Goal: Task Accomplishment & Management: Complete application form

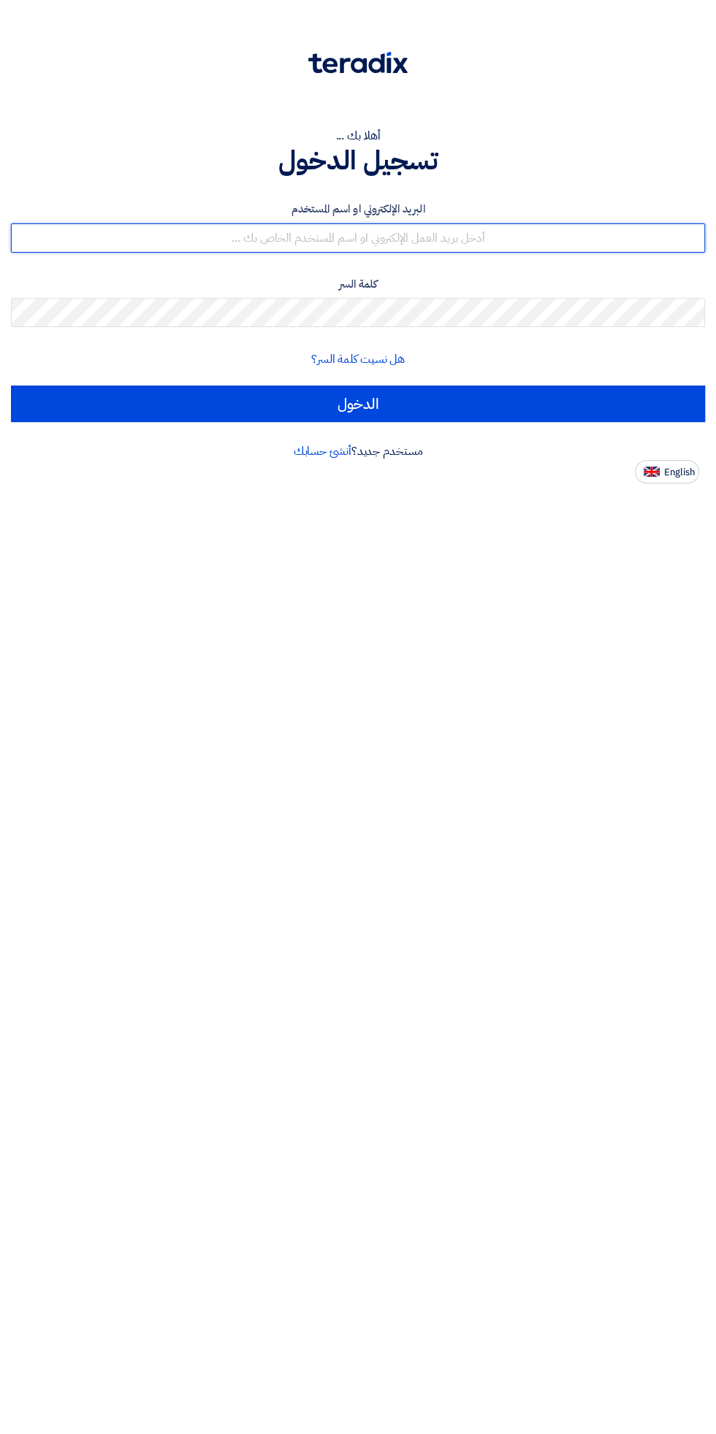
click at [593, 241] on input "text" at bounding box center [358, 237] width 694 height 29
type input "Eslam.zaki@energyasteel.com"
click at [11, 386] on input "الدخول" at bounding box center [358, 404] width 694 height 37
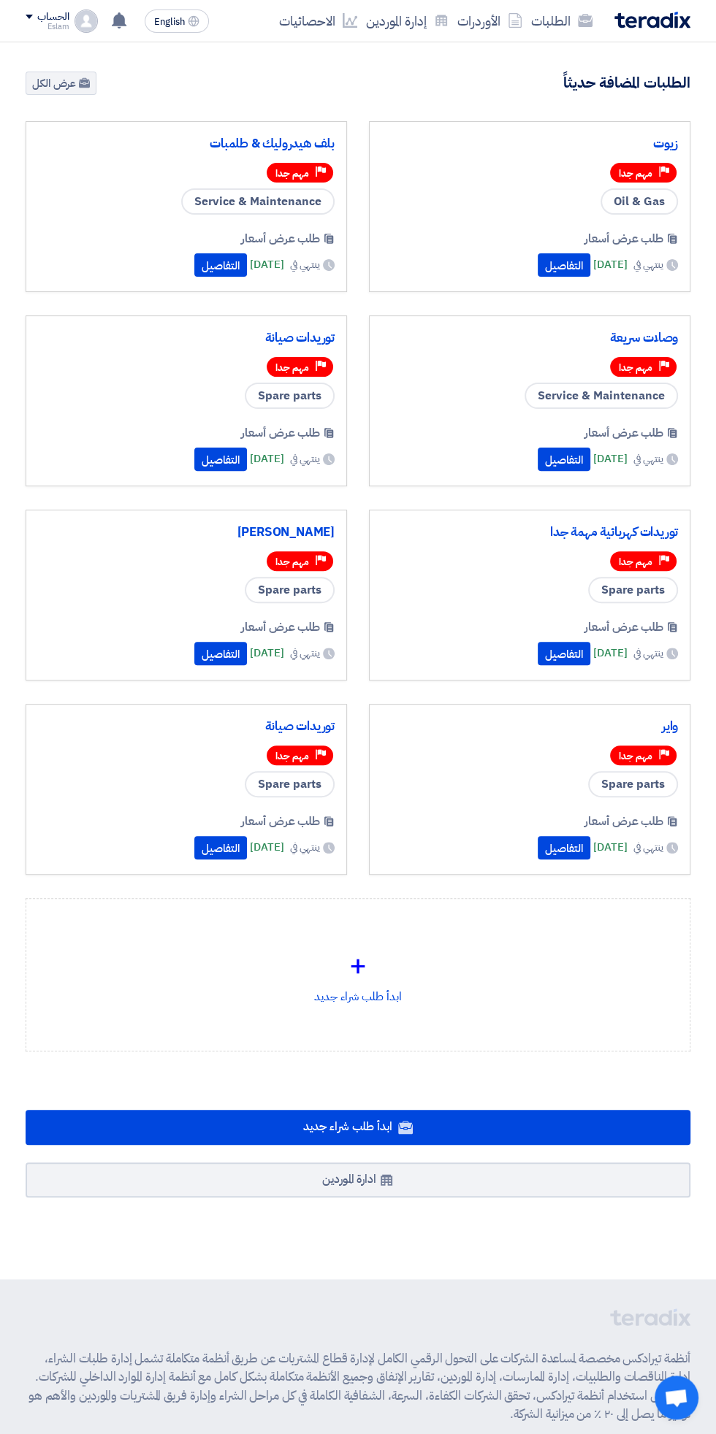
scroll to position [72, 0]
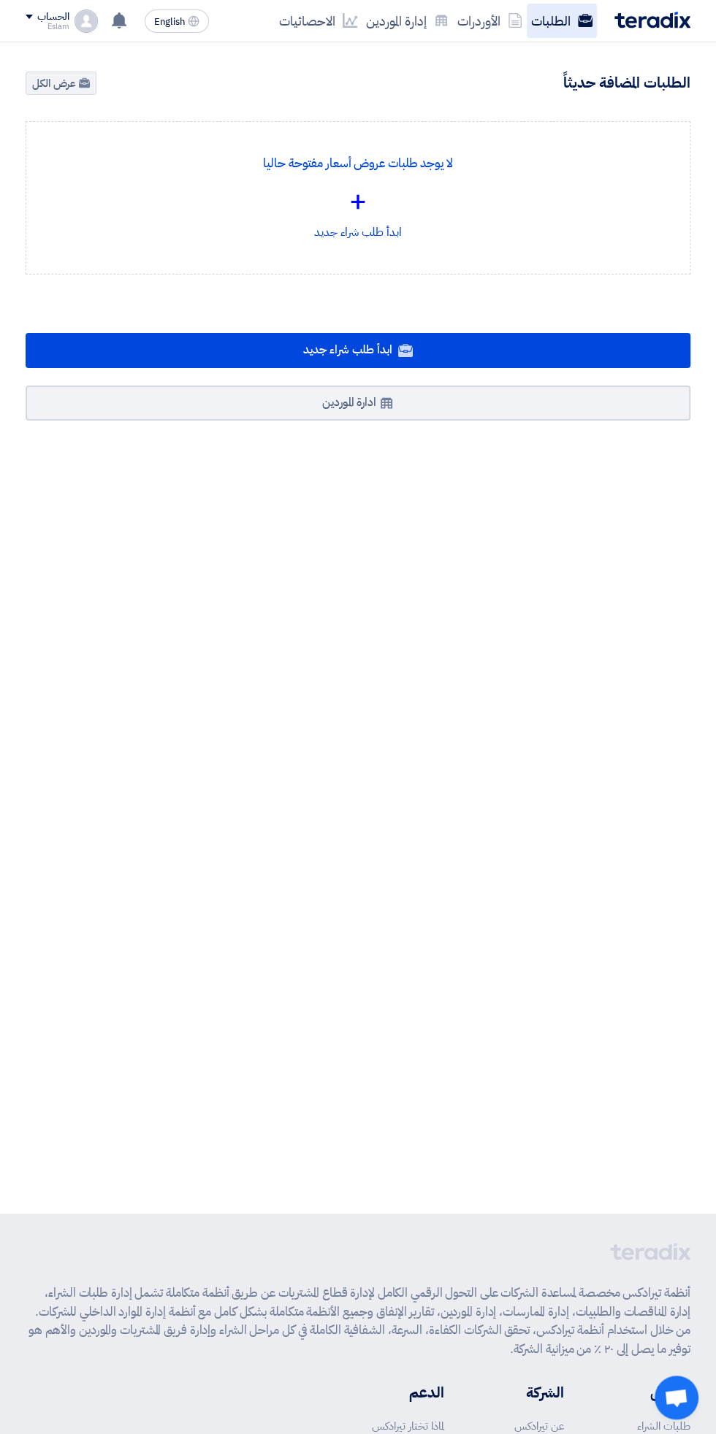
click at [566, 6] on link "الطلبات" at bounding box center [562, 21] width 70 height 34
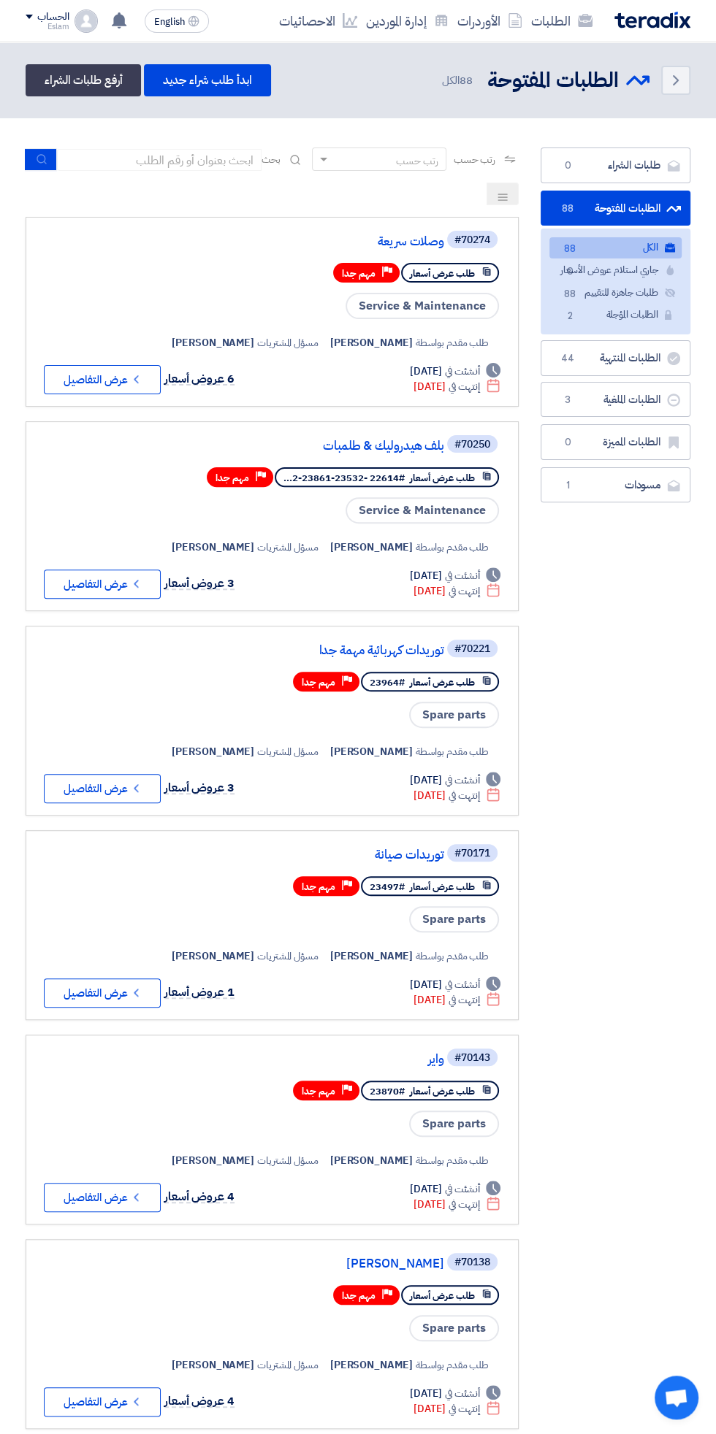
scroll to position [0, -3]
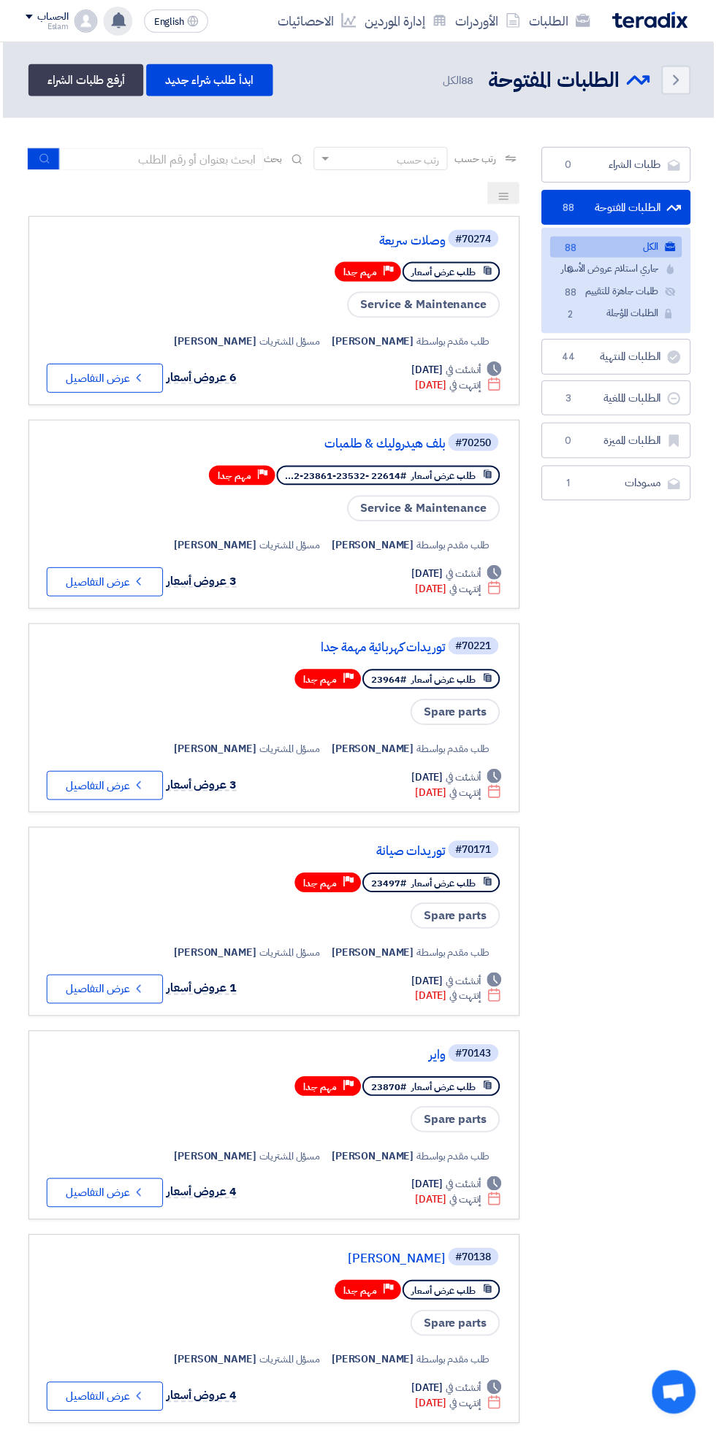
click at [117, 20] on use at bounding box center [119, 20] width 15 height 16
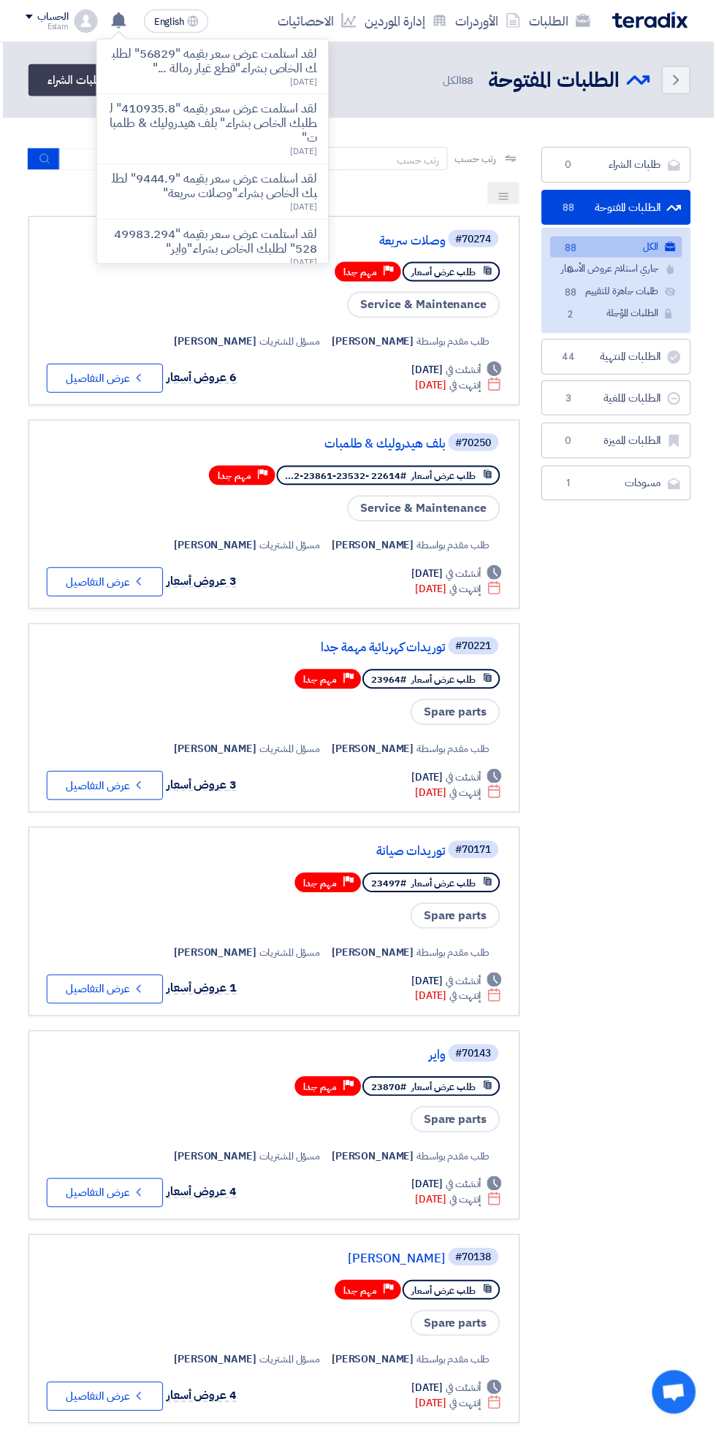
click at [294, 340] on span "مسؤل المشتريات" at bounding box center [290, 342] width 61 height 15
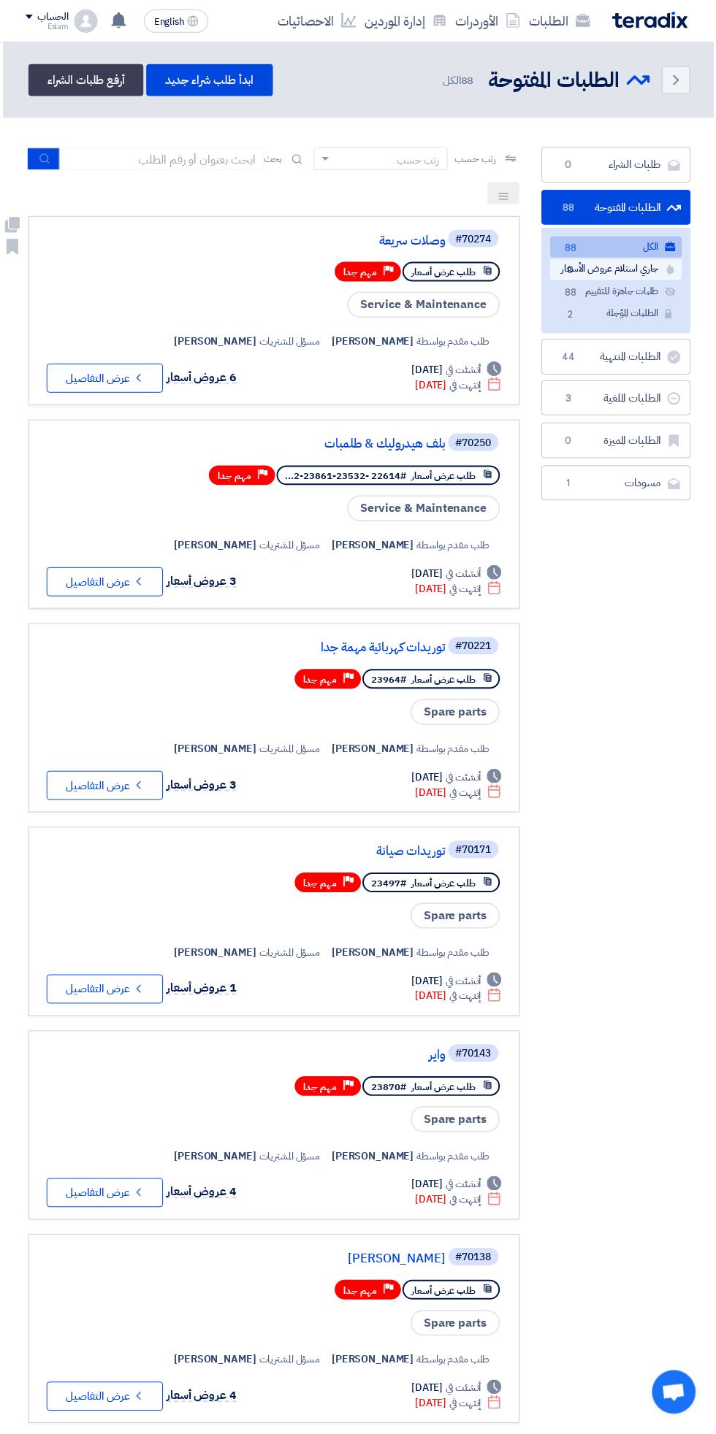
click at [593, 269] on link "جاري استلام عروض الأسعار جاري استلام عروض الأسعار 0" at bounding box center [618, 270] width 132 height 21
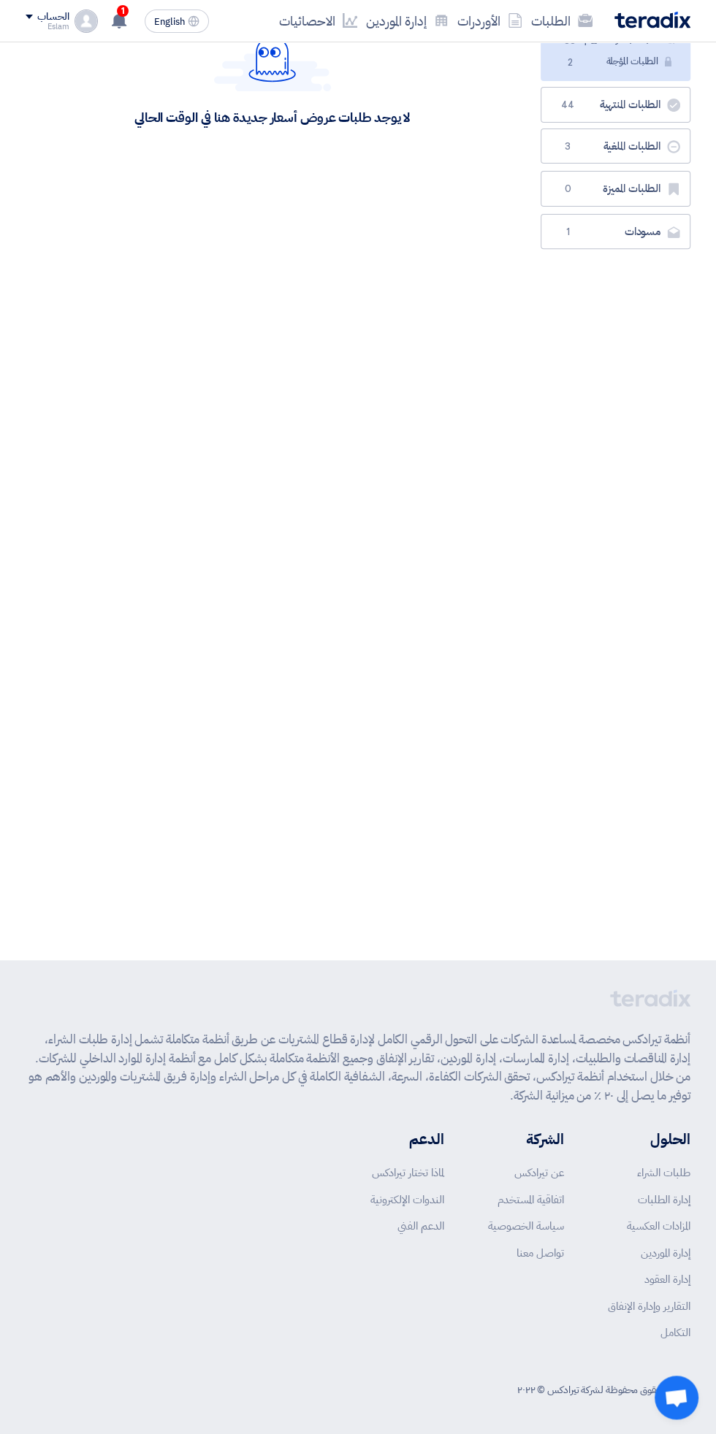
scroll to position [275, 0]
click at [127, 26] on div "1 Omar Fareid shared RFQ: سوكت - #71006 with you Just now لقد استلمت عرض سعر بق…" at bounding box center [118, 21] width 29 height 29
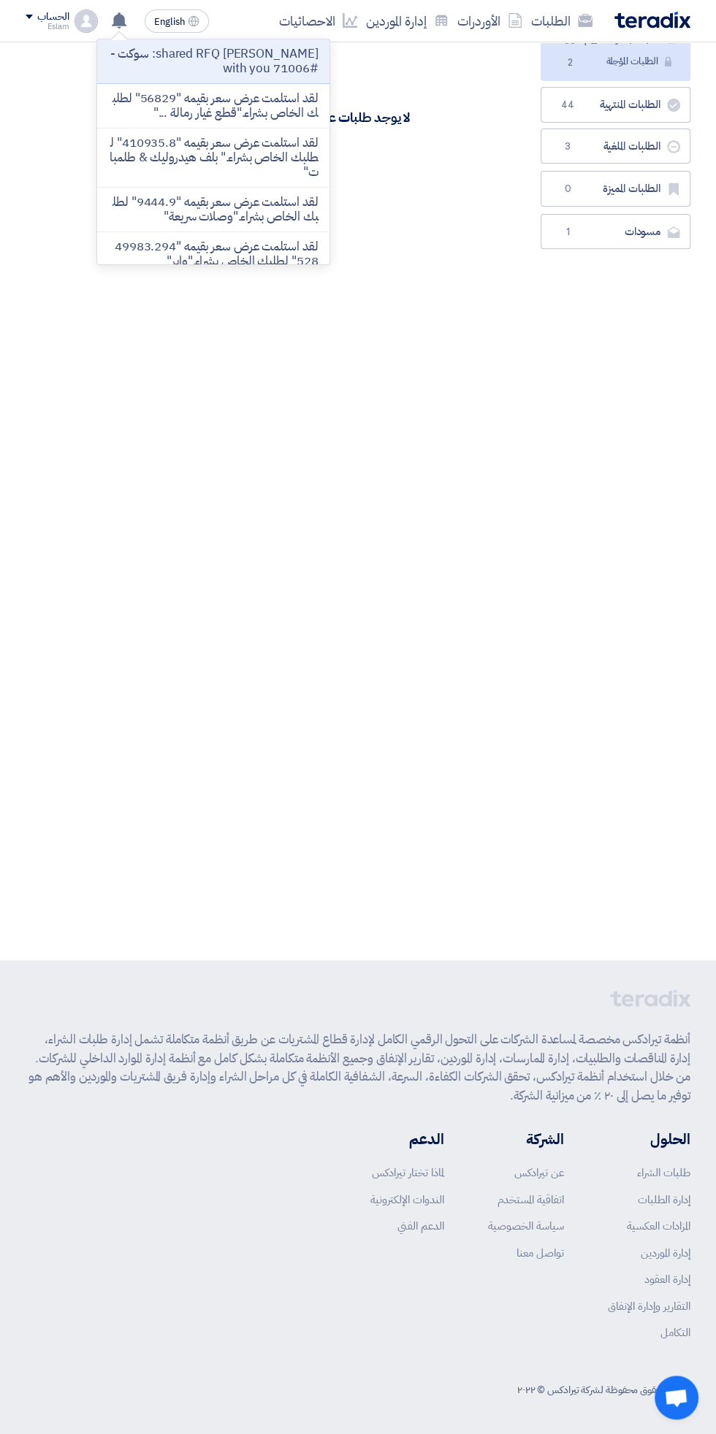
click at [502, 313] on div "Back الطلبات المفتوحة الطلبات المفتوحة 0" at bounding box center [358, 374] width 716 height 1171
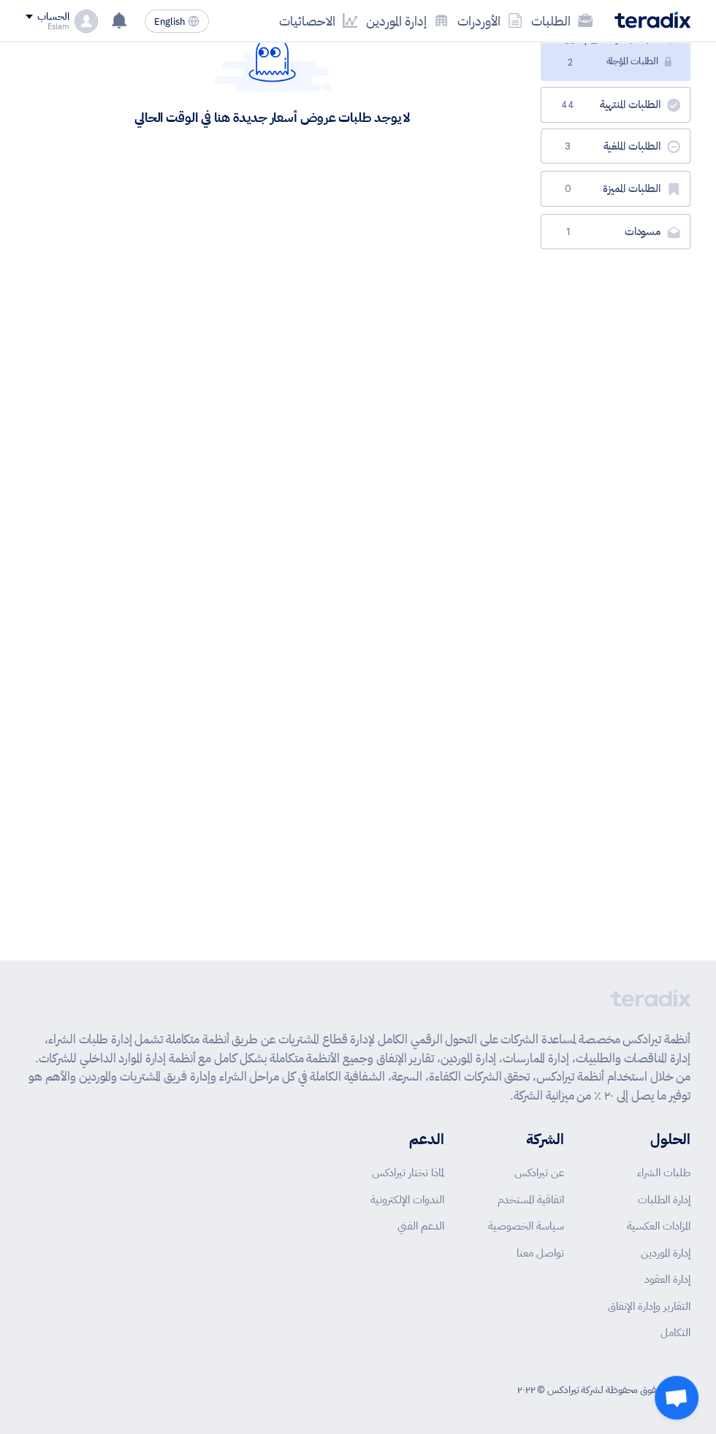
scroll to position [0, 0]
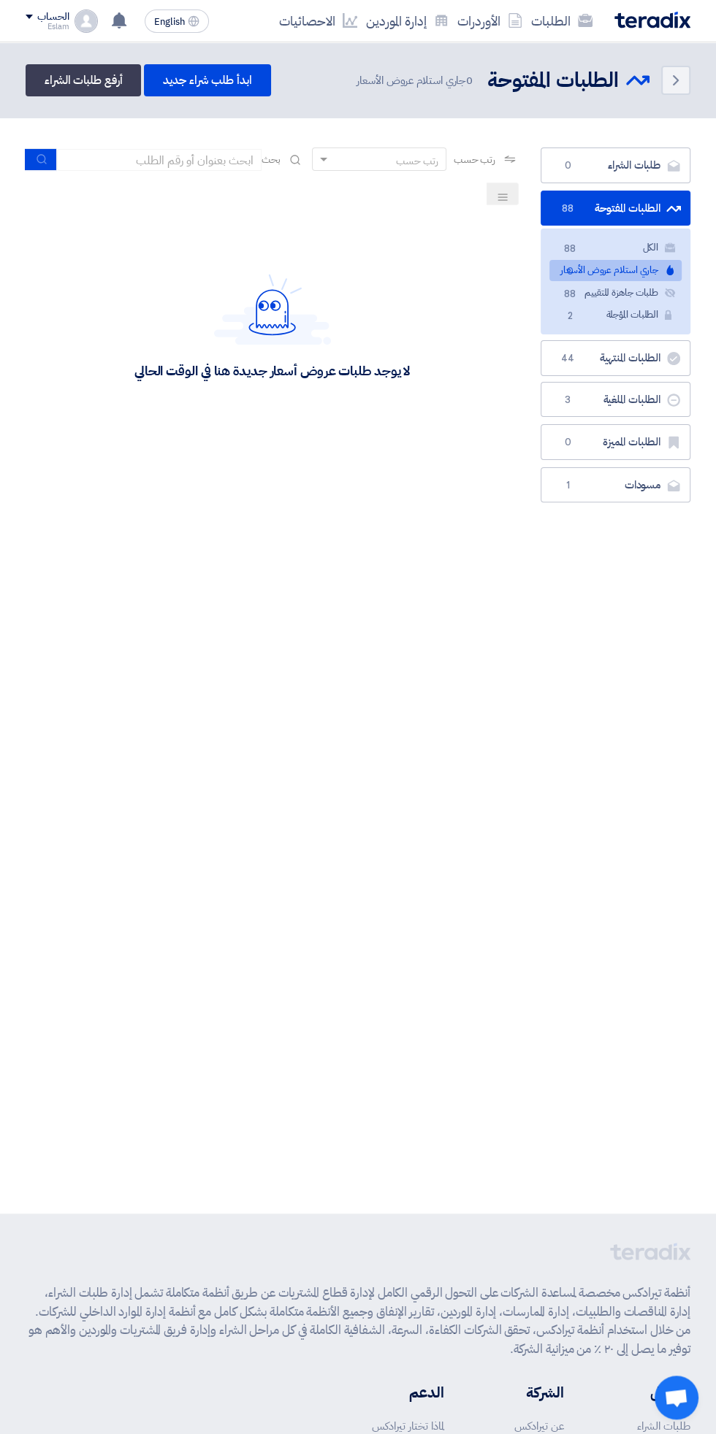
click at [623, 191] on link "الطلبات المفتوحة الطلبات المفتوحة 88" at bounding box center [615, 209] width 150 height 36
click at [610, 216] on link "الطلبات المفتوحة الطلبات المفتوحة 88" at bounding box center [615, 209] width 150 height 36
click at [628, 211] on link "الطلبات المفتوحة الطلبات المفتوحة 88" at bounding box center [615, 209] width 150 height 36
click at [649, 246] on link "الكل الكل 88" at bounding box center [615, 247] width 132 height 21
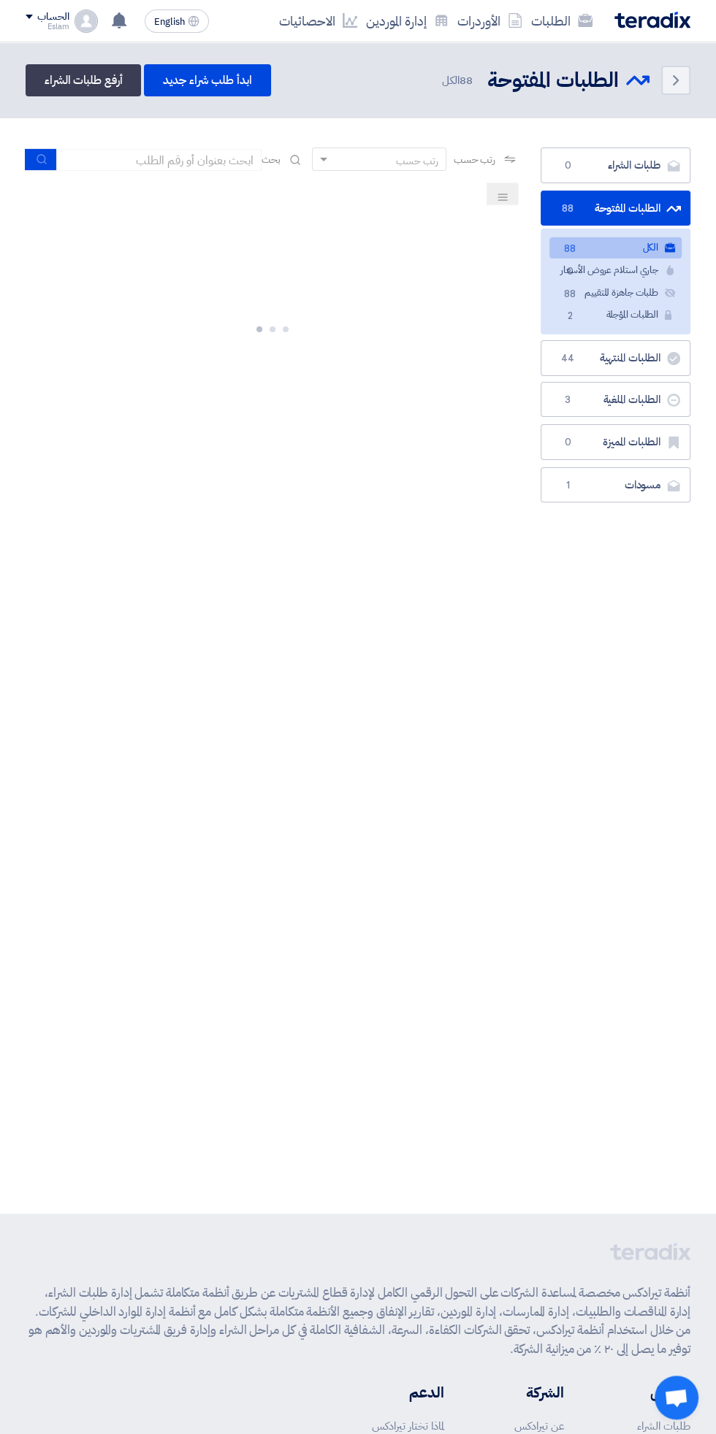
scroll to position [0, -3]
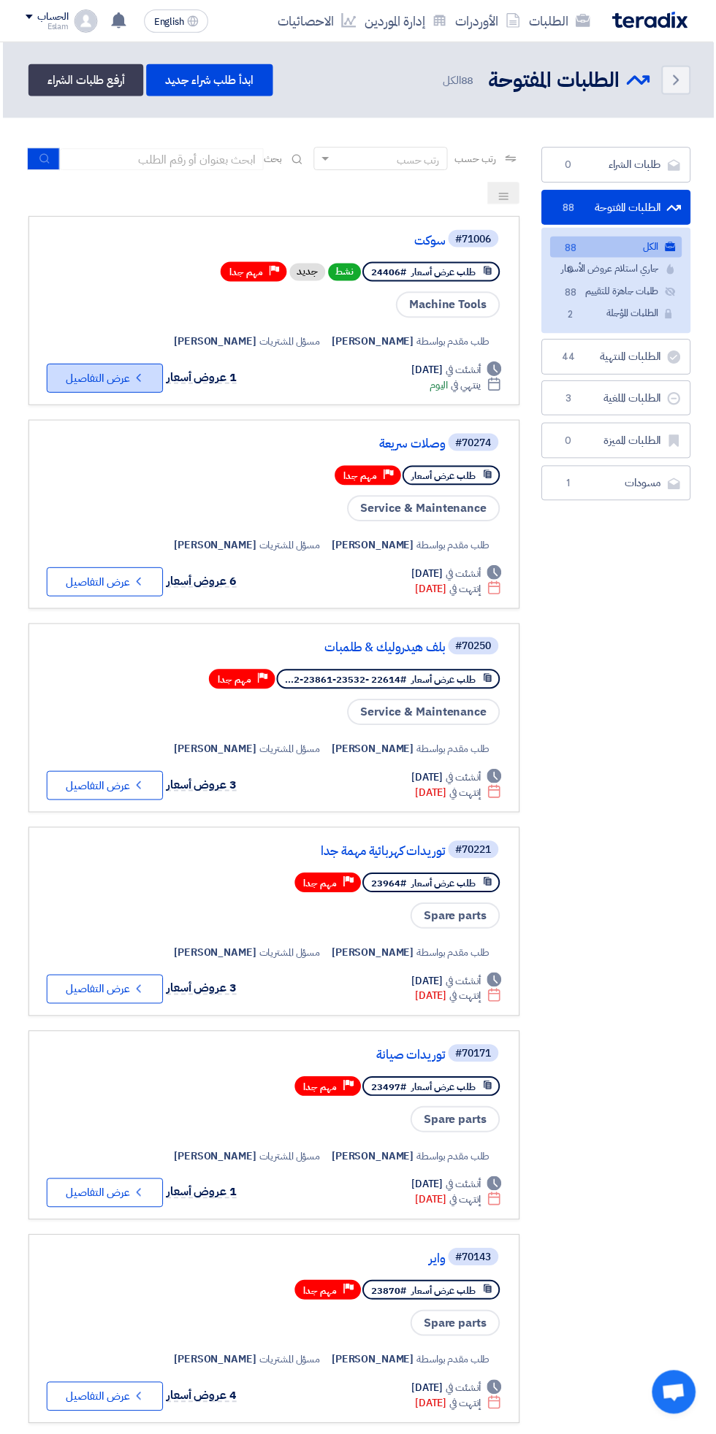
click at [119, 373] on button "Check details عرض التفاصيل" at bounding box center [105, 379] width 117 height 29
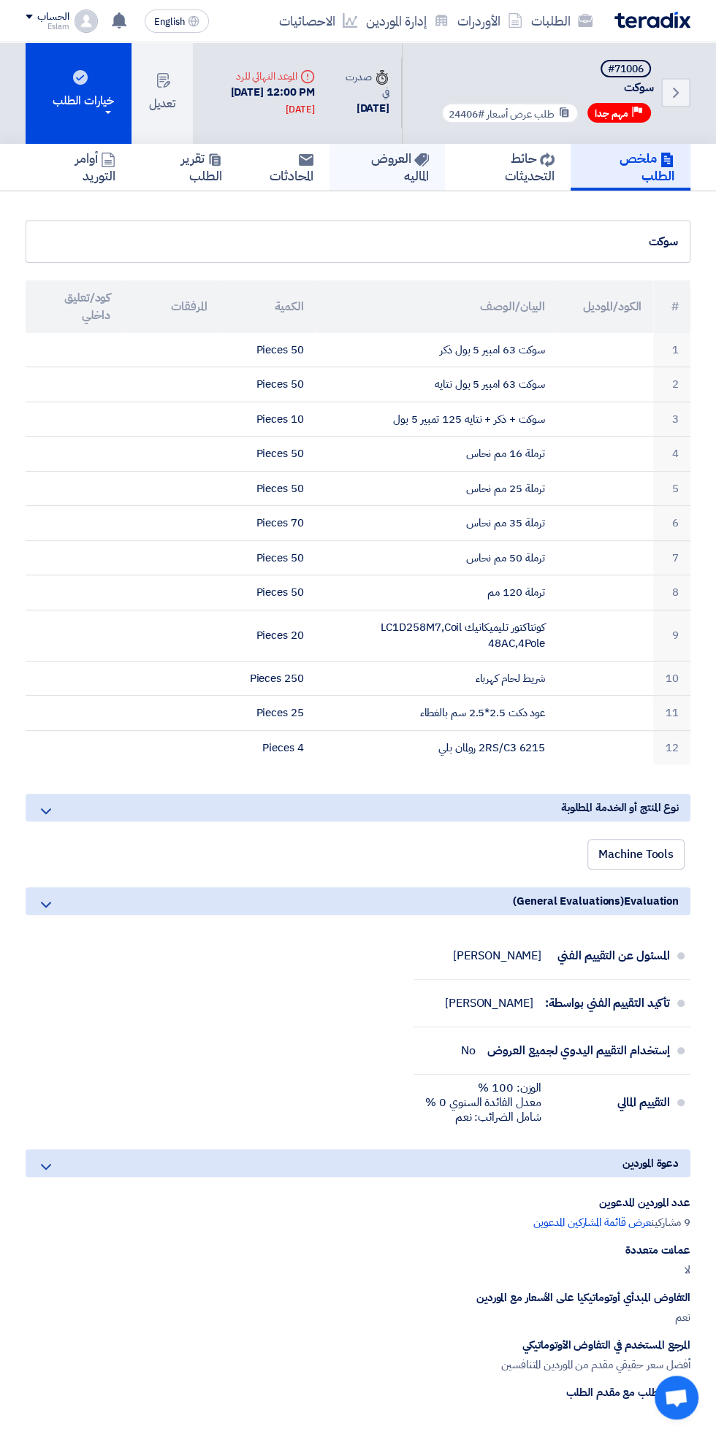
click at [416, 161] on use at bounding box center [421, 159] width 15 height 13
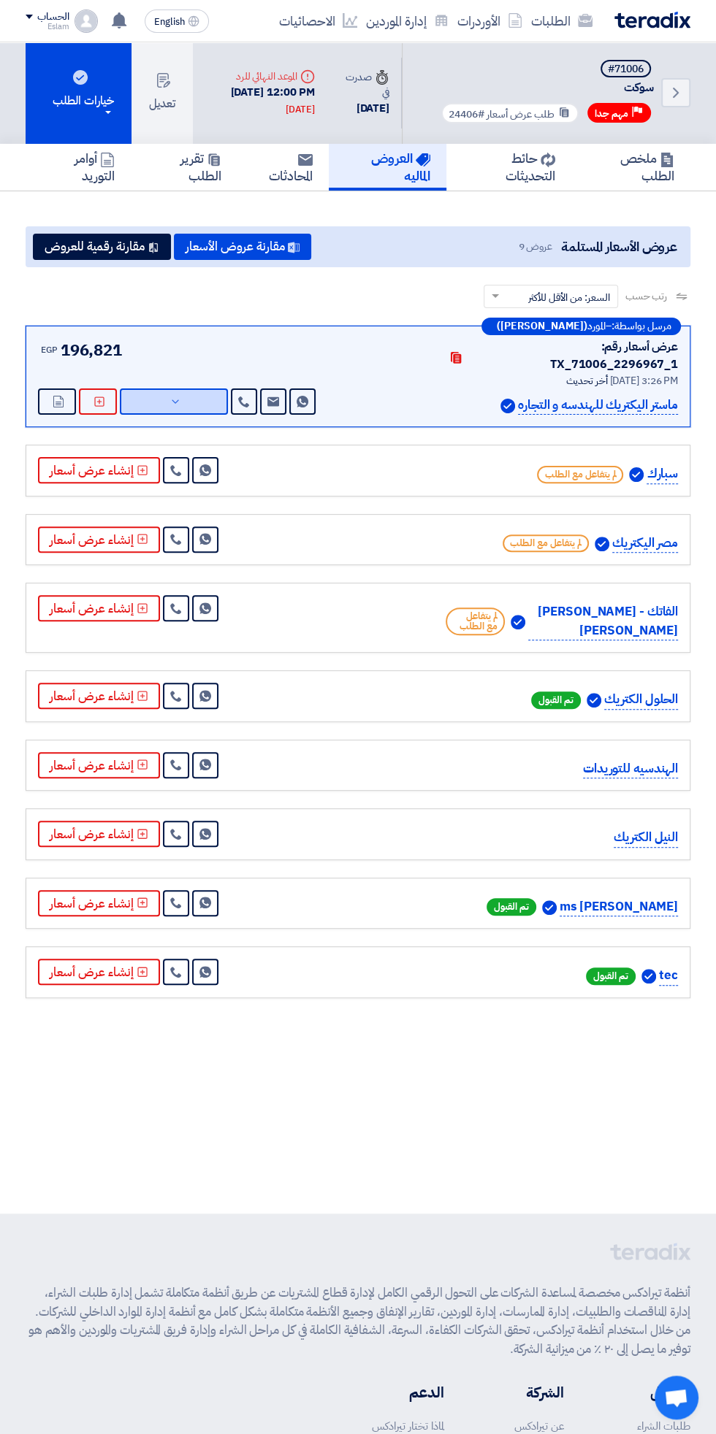
click at [175, 396] on icon at bounding box center [175, 402] width 12 height 12
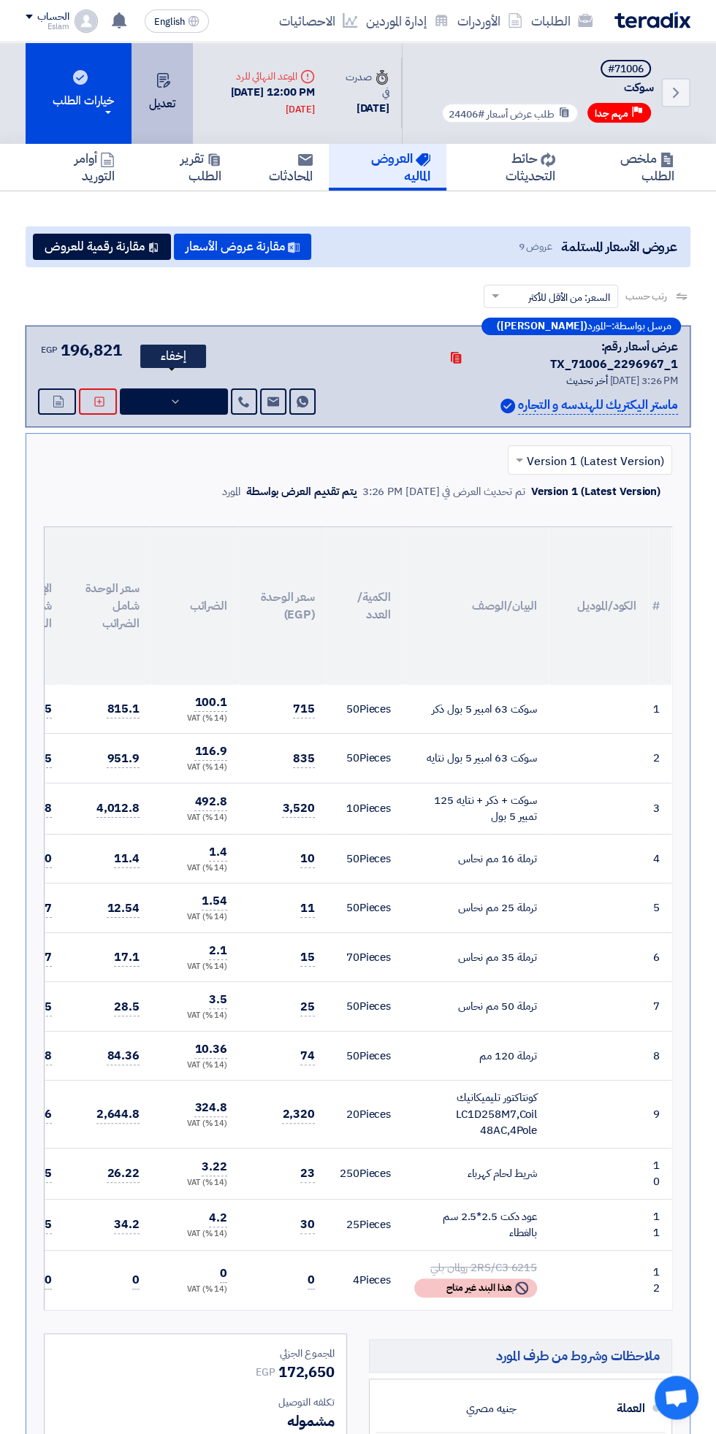
click at [168, 95] on button "تعديل" at bounding box center [161, 93] width 61 height 102
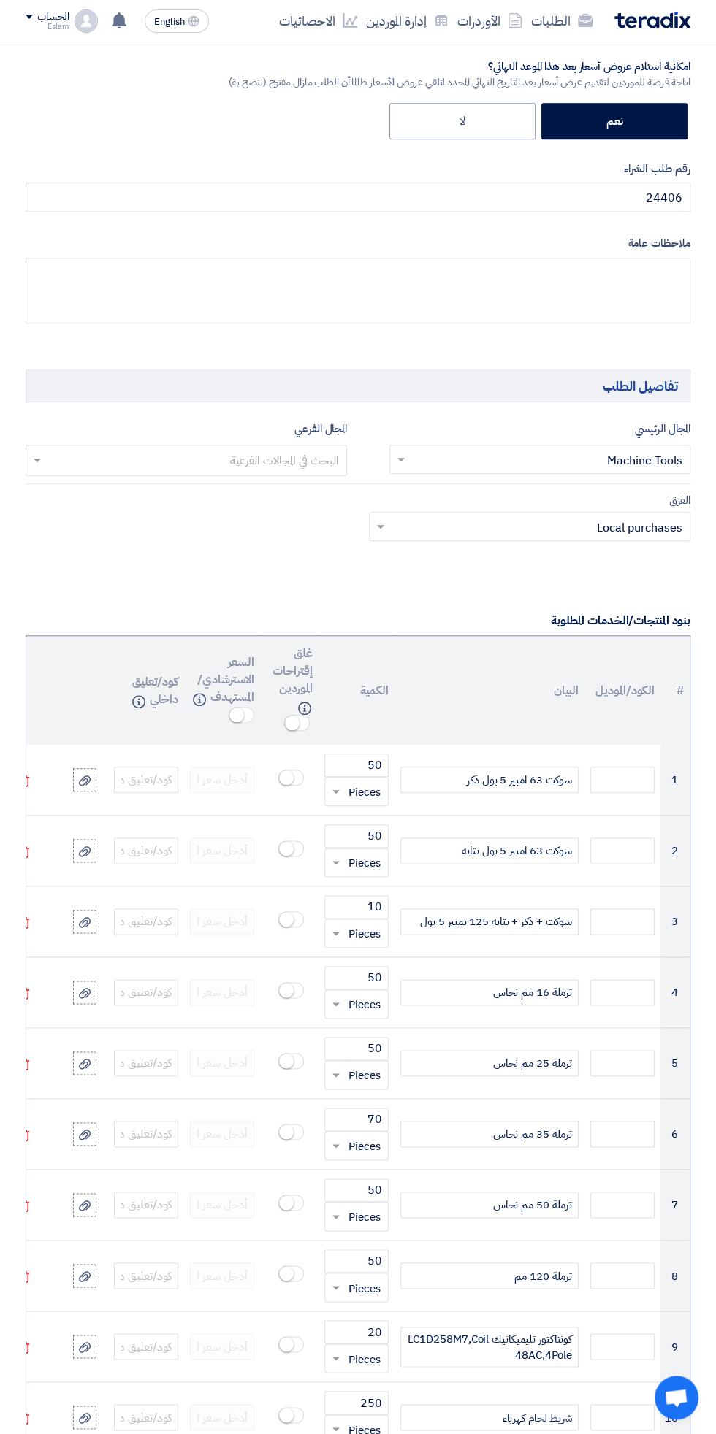
scroll to position [605, 0]
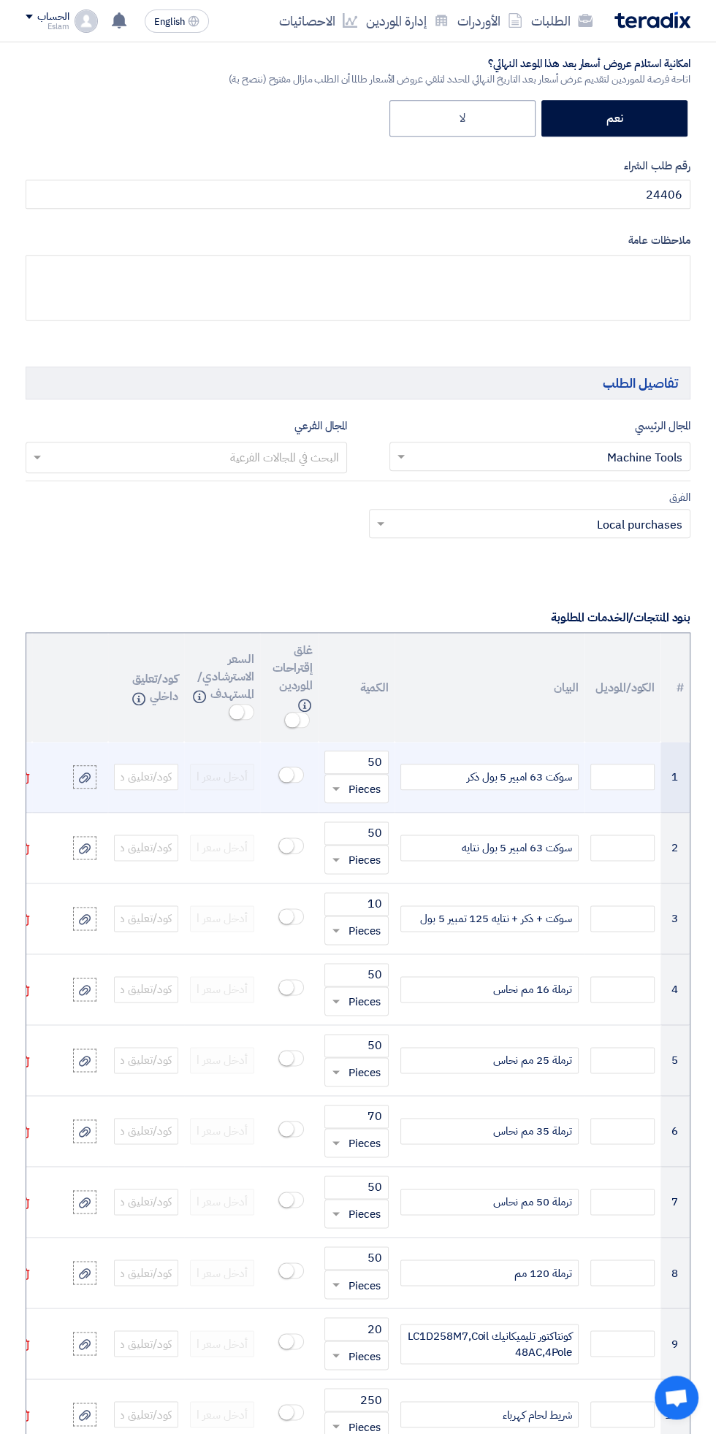
click at [448, 766] on div "سوكت 63 امبير 5 بول ذكر" at bounding box center [489, 777] width 178 height 26
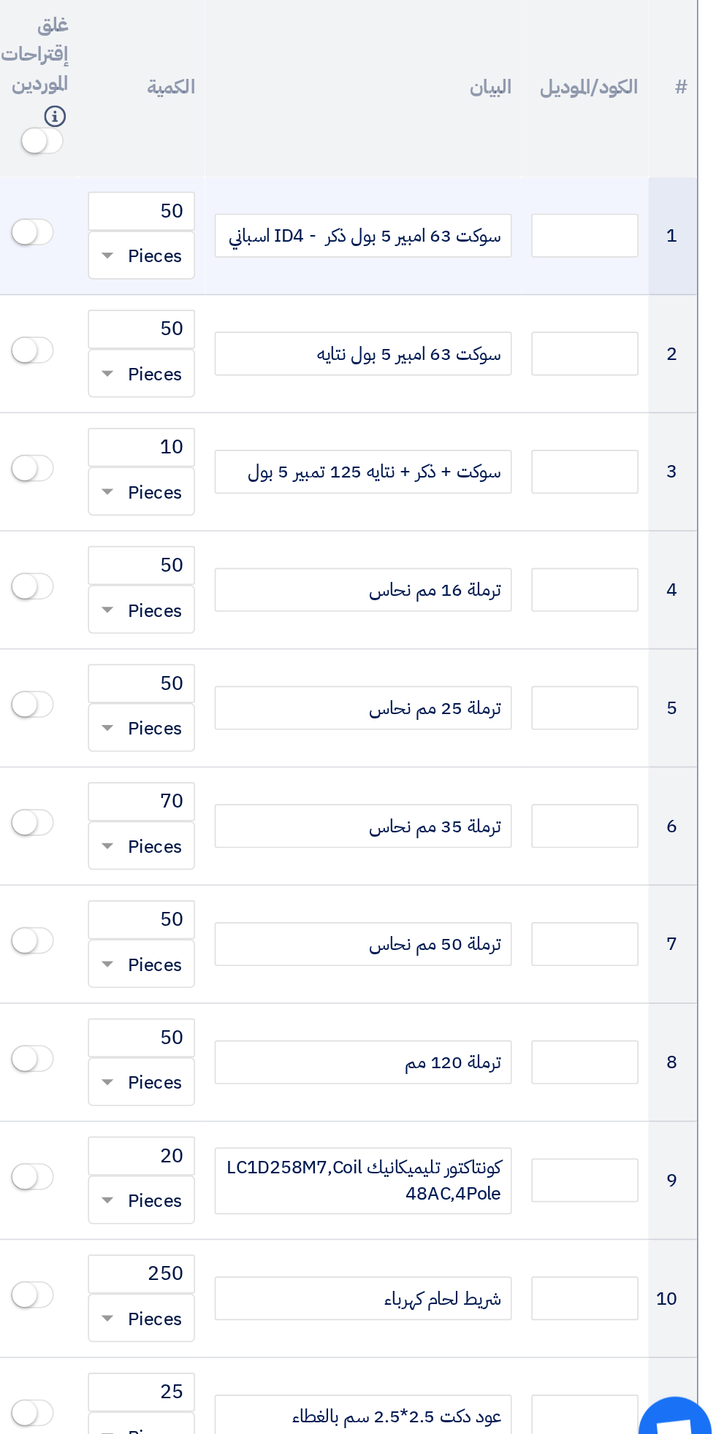
scroll to position [703, 0]
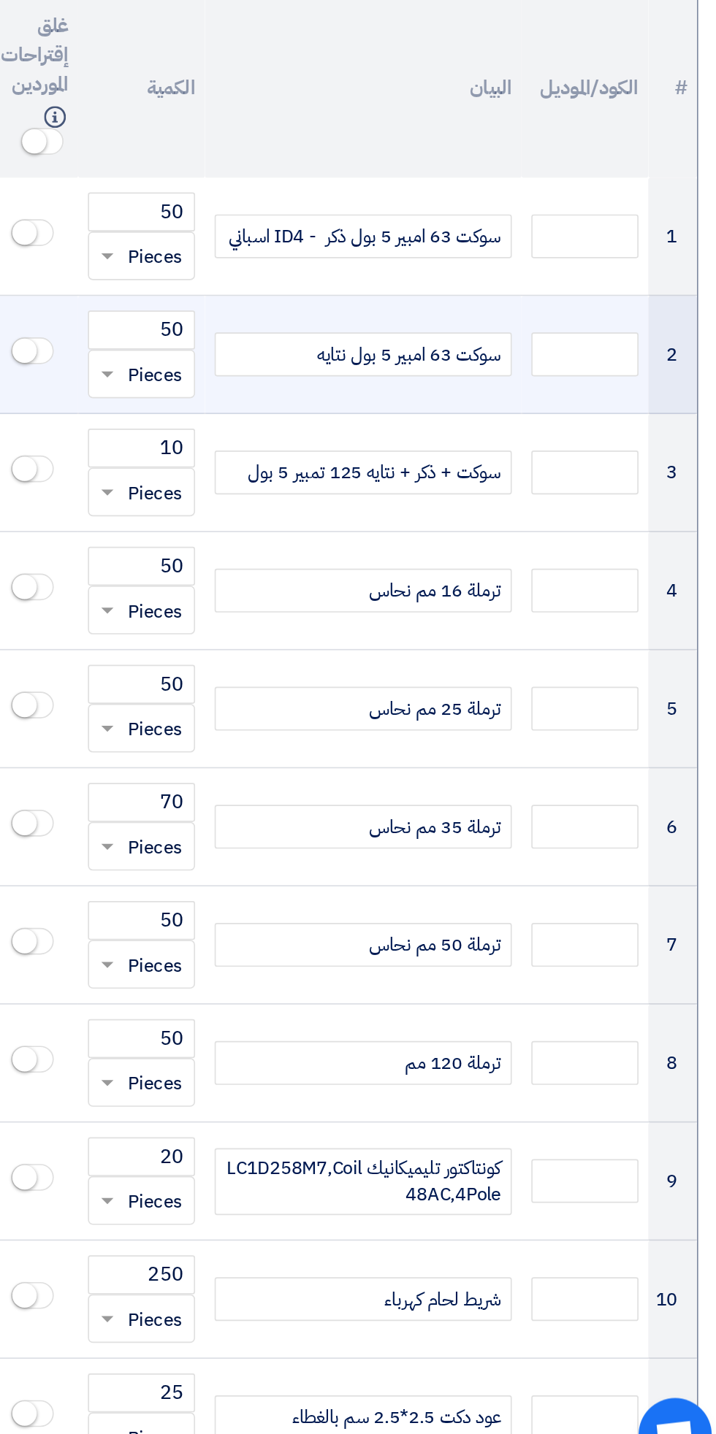
click at [440, 745] on div "سوكت 63 امبير 5 بول نتايه" at bounding box center [489, 750] width 178 height 26
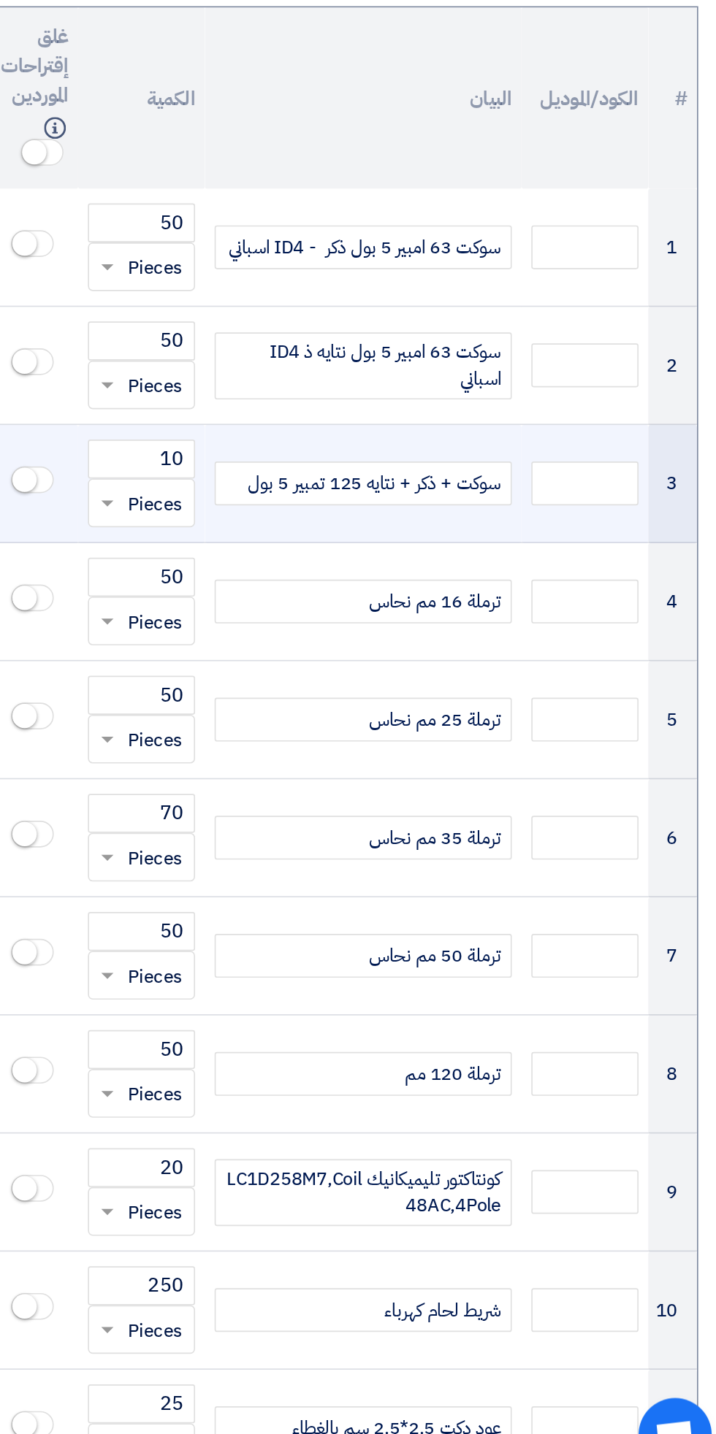
click at [424, 814] on div "سوكت + ذكر + نتايه 125 تمبير 5 بول" at bounding box center [489, 827] width 178 height 26
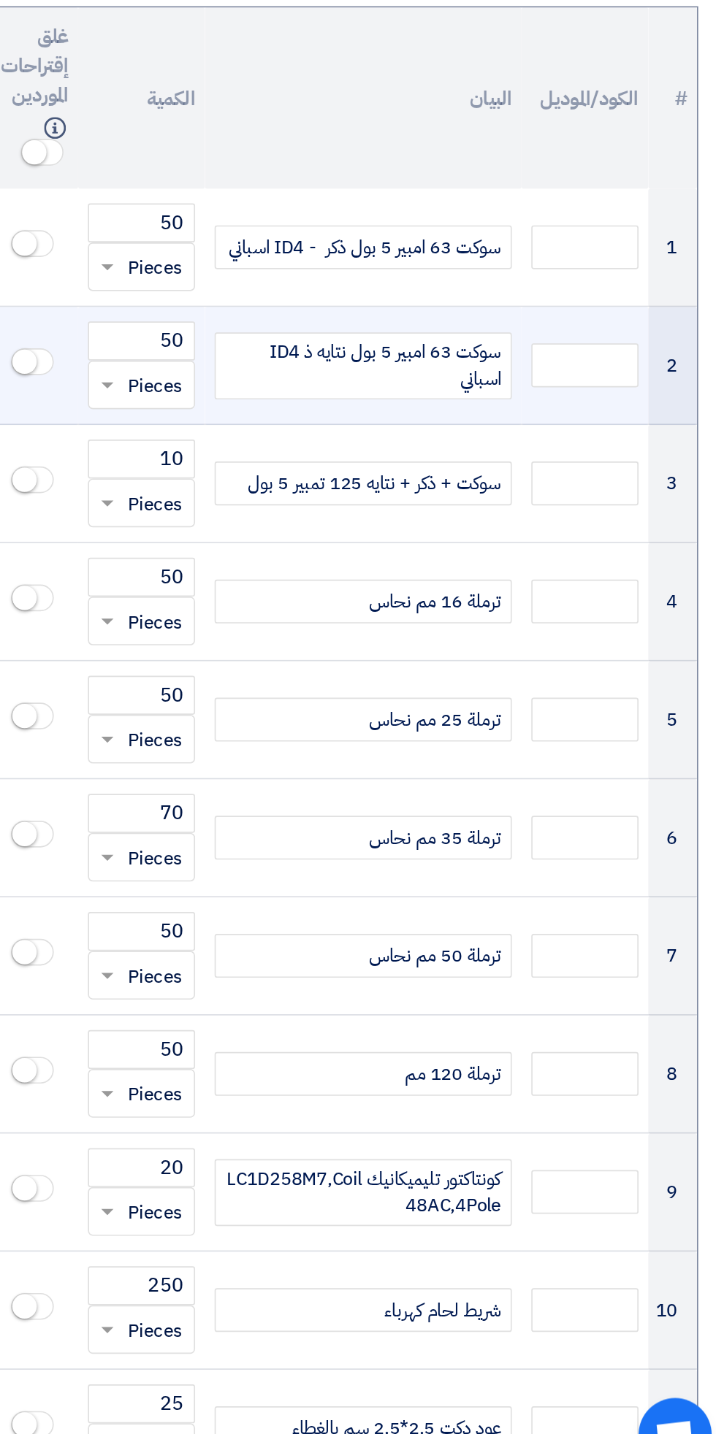
click at [455, 743] on div "سوكت 63 امبير 5 بول نتايه ذ ID4 اسباني" at bounding box center [489, 757] width 178 height 40
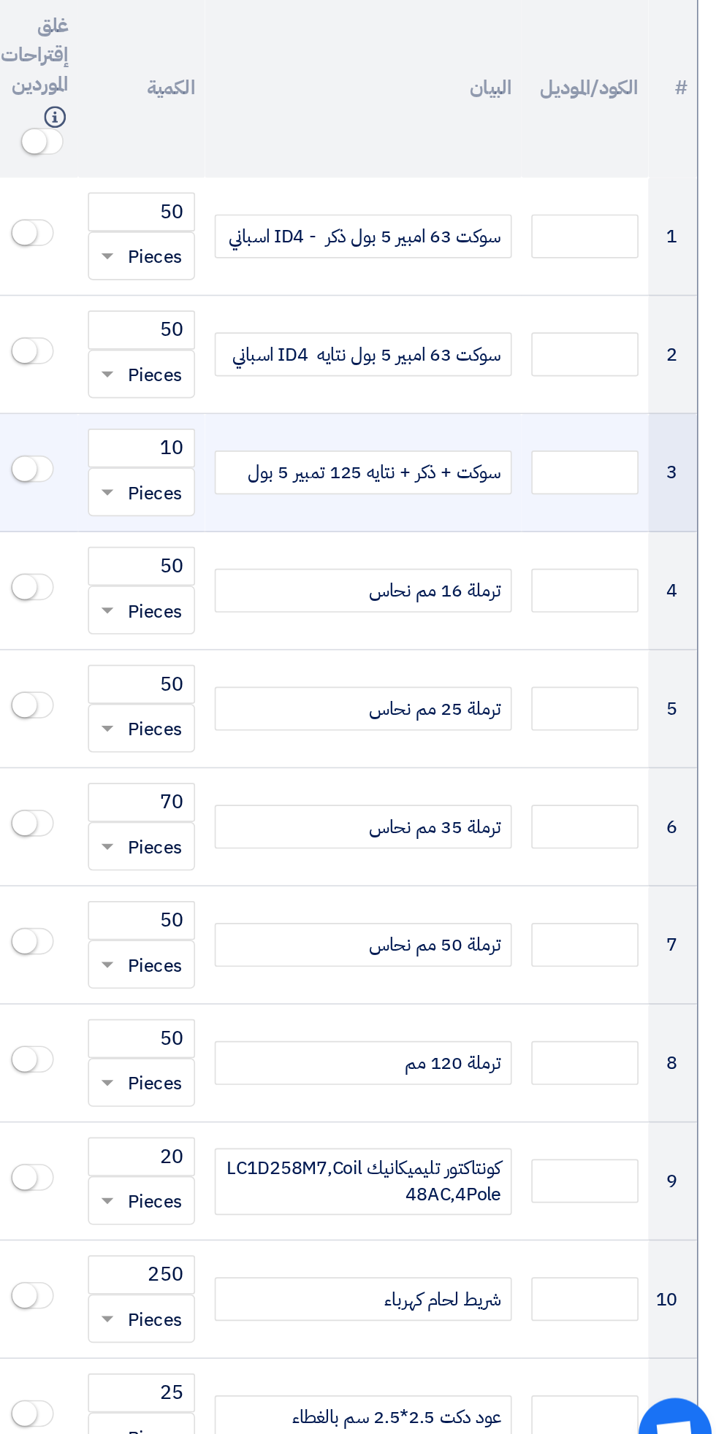
click at [409, 815] on div "سوكت + ذكر + نتايه 125 تمبير 5 بول" at bounding box center [489, 821] width 178 height 26
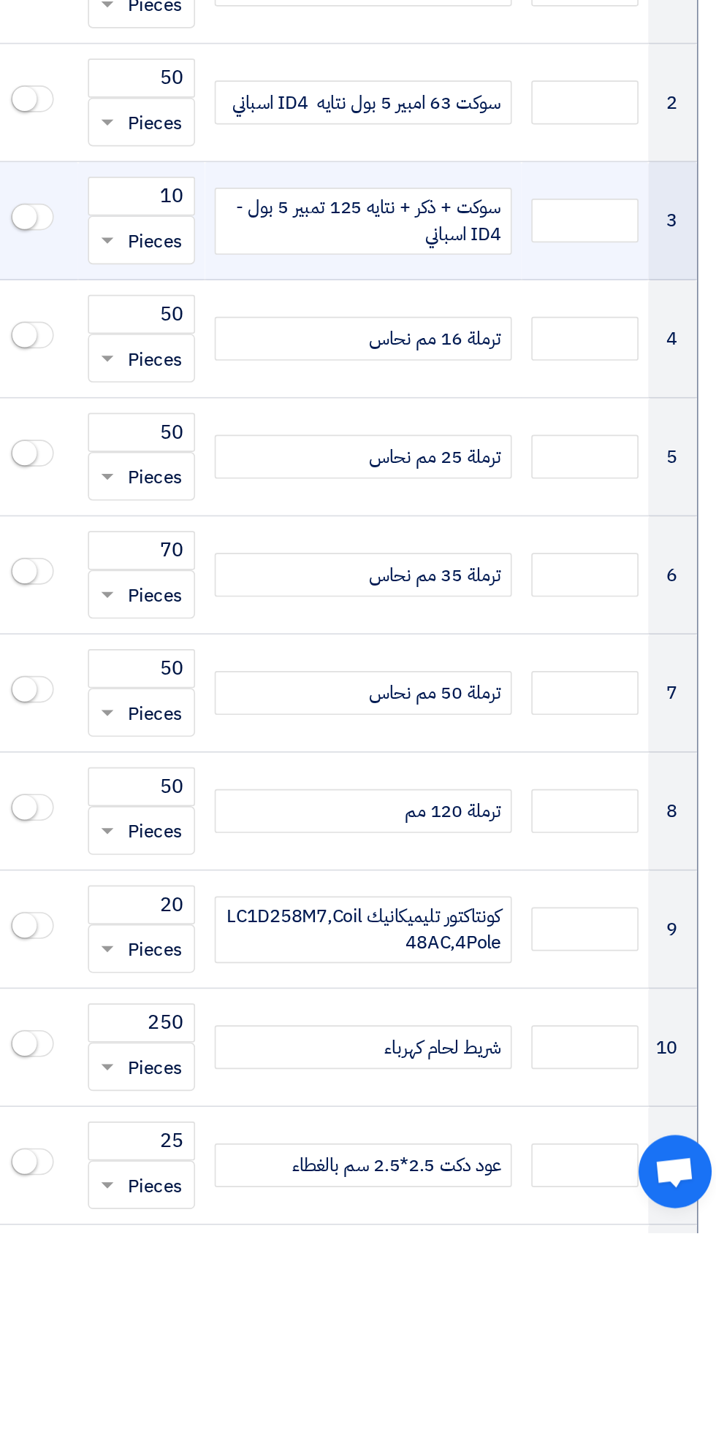
scroll to position [696, 0]
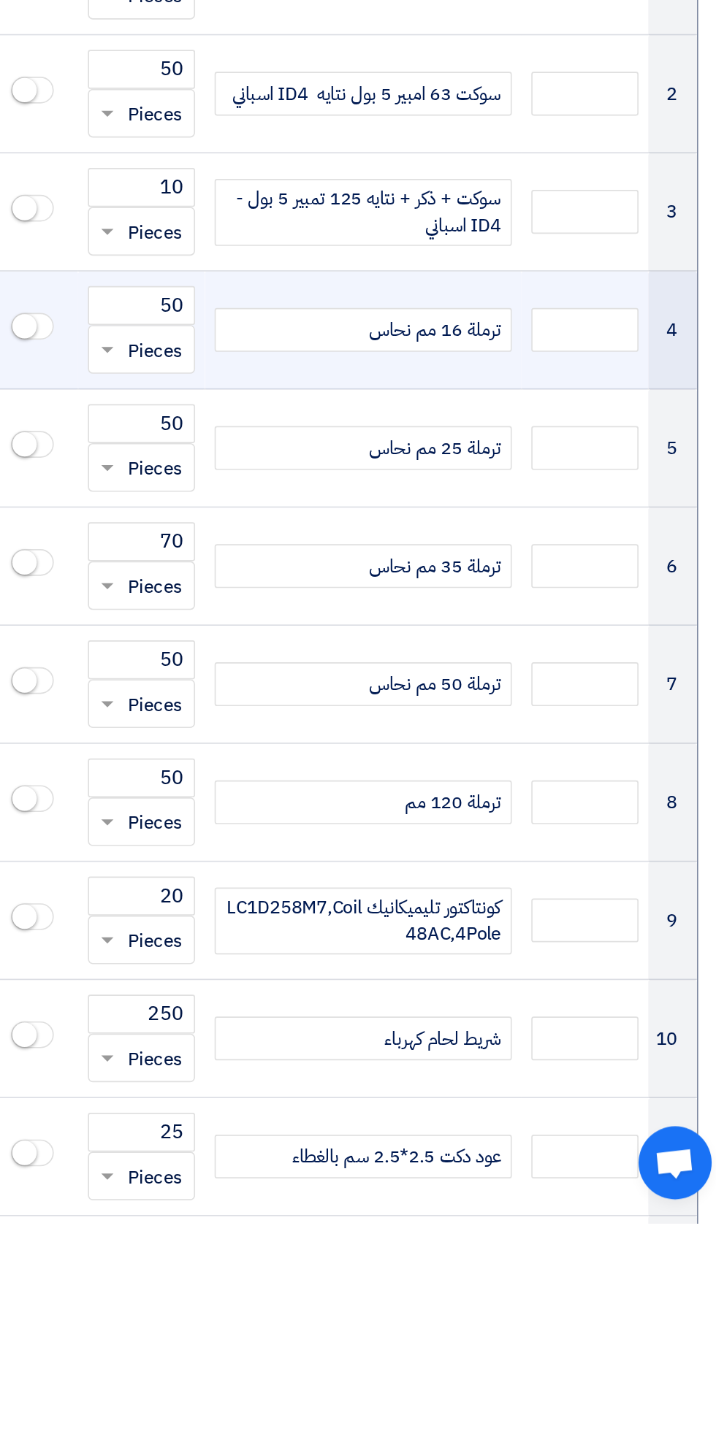
click at [459, 893] on div "ترملة 16 مم نحاس" at bounding box center [489, 898] width 178 height 26
click at [611, 900] on input "text" at bounding box center [622, 898] width 64 height 26
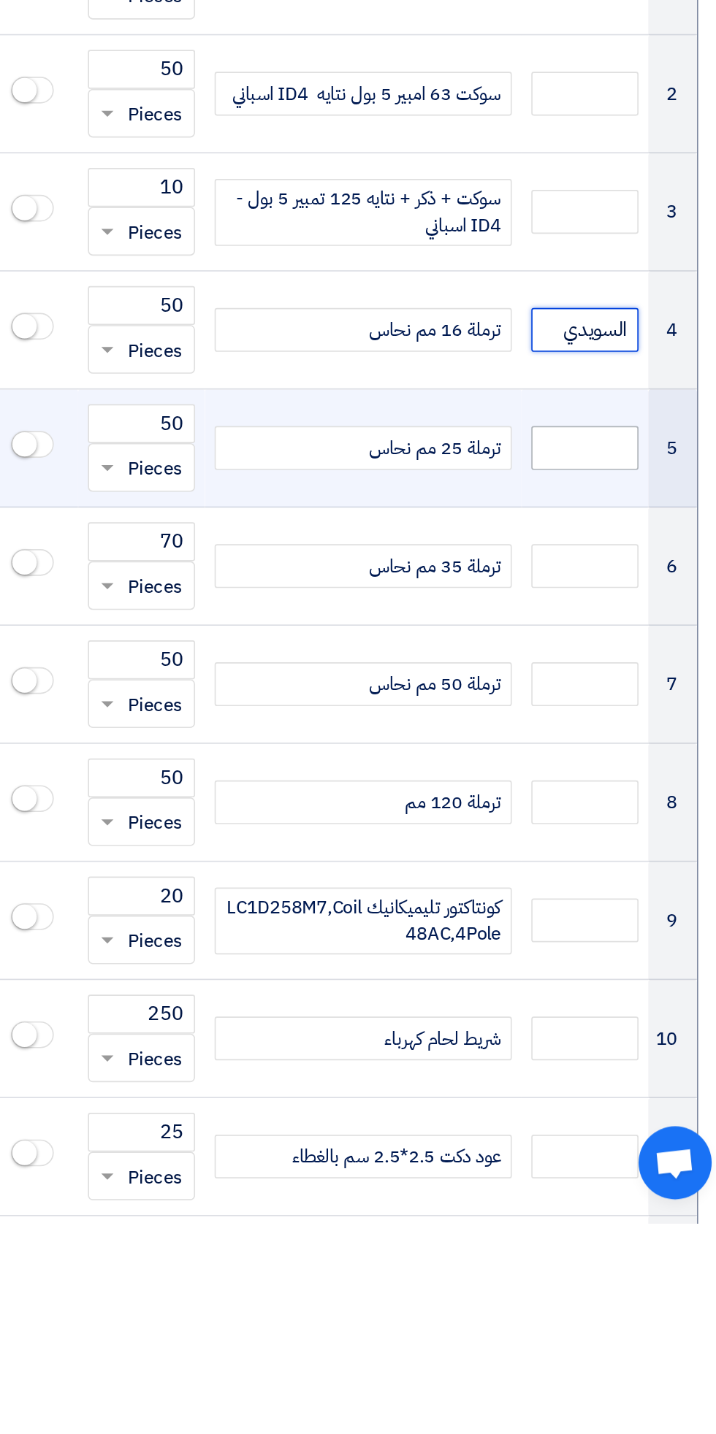
type input "السويدي"
click at [630, 956] on input "text" at bounding box center [622, 969] width 64 height 26
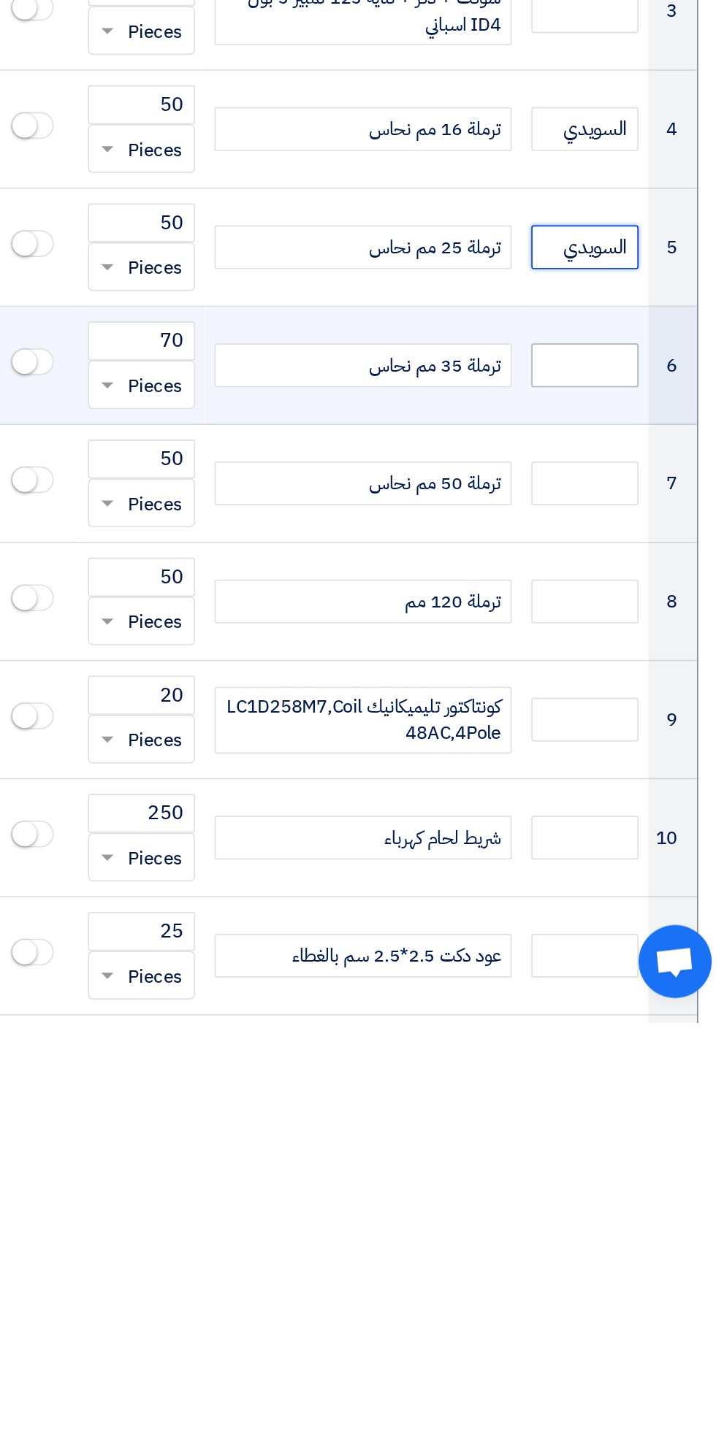
type input "السويدي"
click at [625, 1042] on input "text" at bounding box center [622, 1040] width 64 height 26
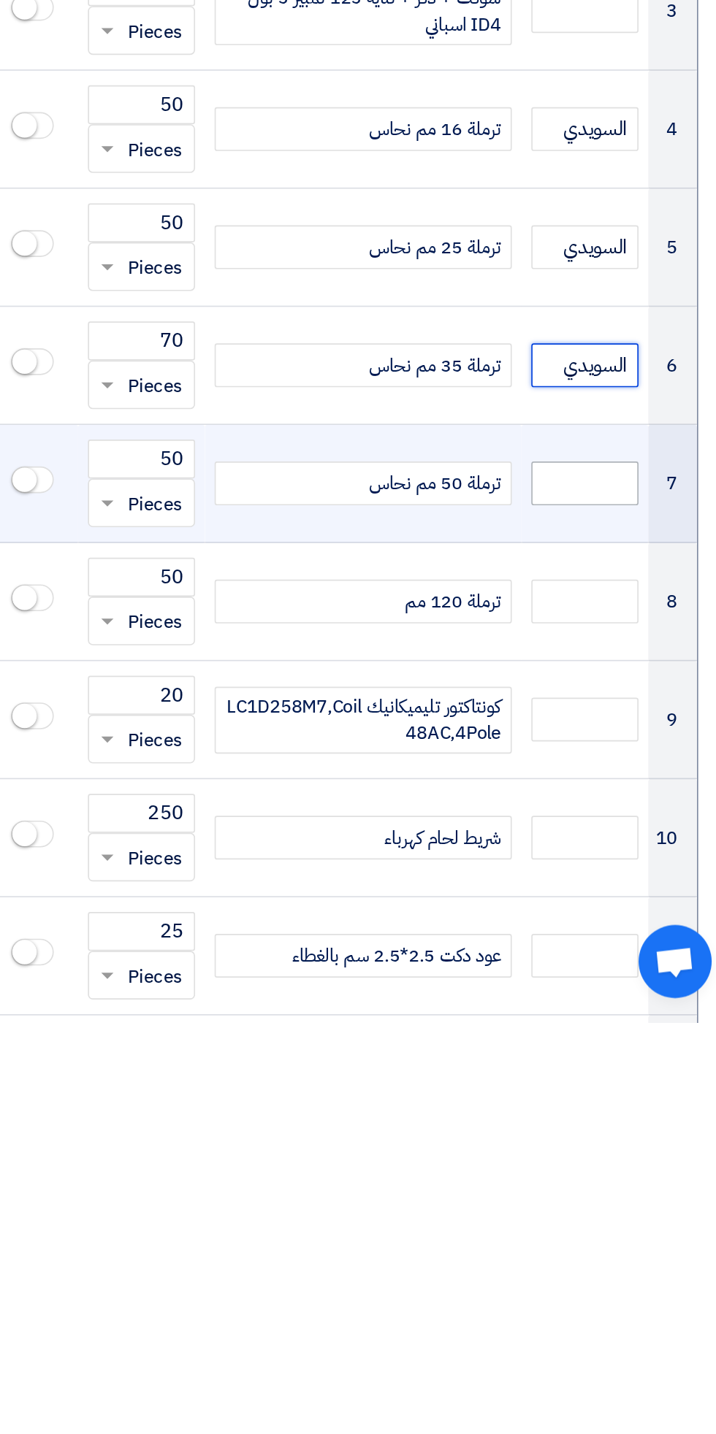
type input "السويدي"
click at [611, 1105] on input "text" at bounding box center [622, 1111] width 64 height 26
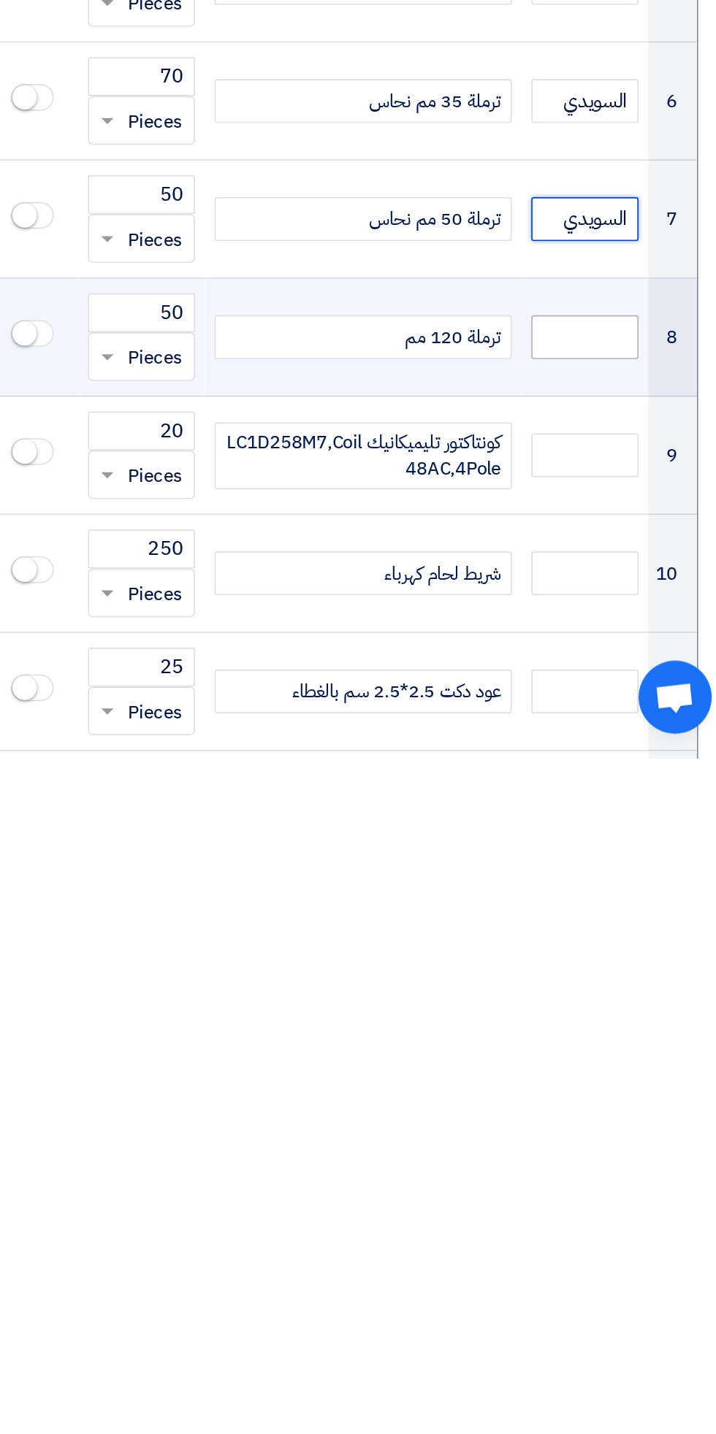
type input "السويدي"
click at [619, 1178] on input "text" at bounding box center [622, 1181] width 64 height 26
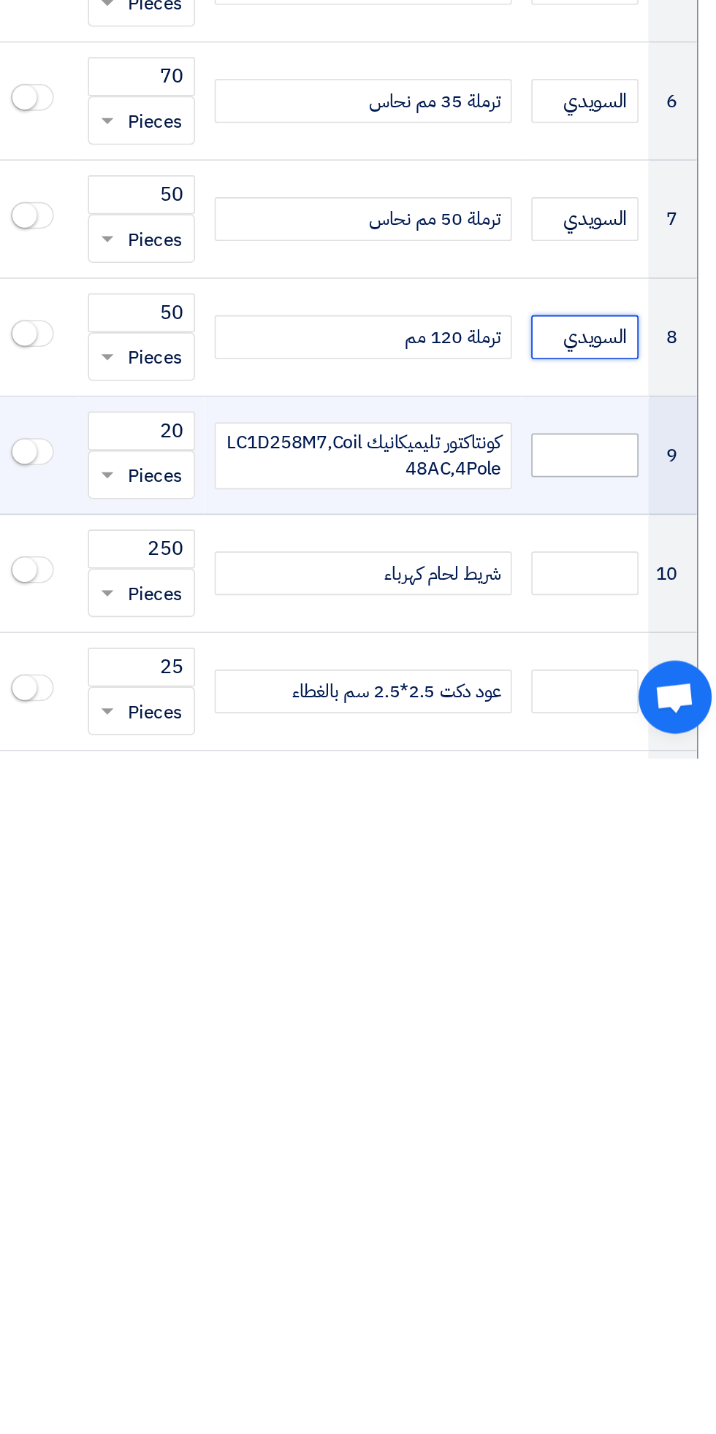
type input "السويدي"
click at [625, 1247] on input "text" at bounding box center [622, 1252] width 64 height 26
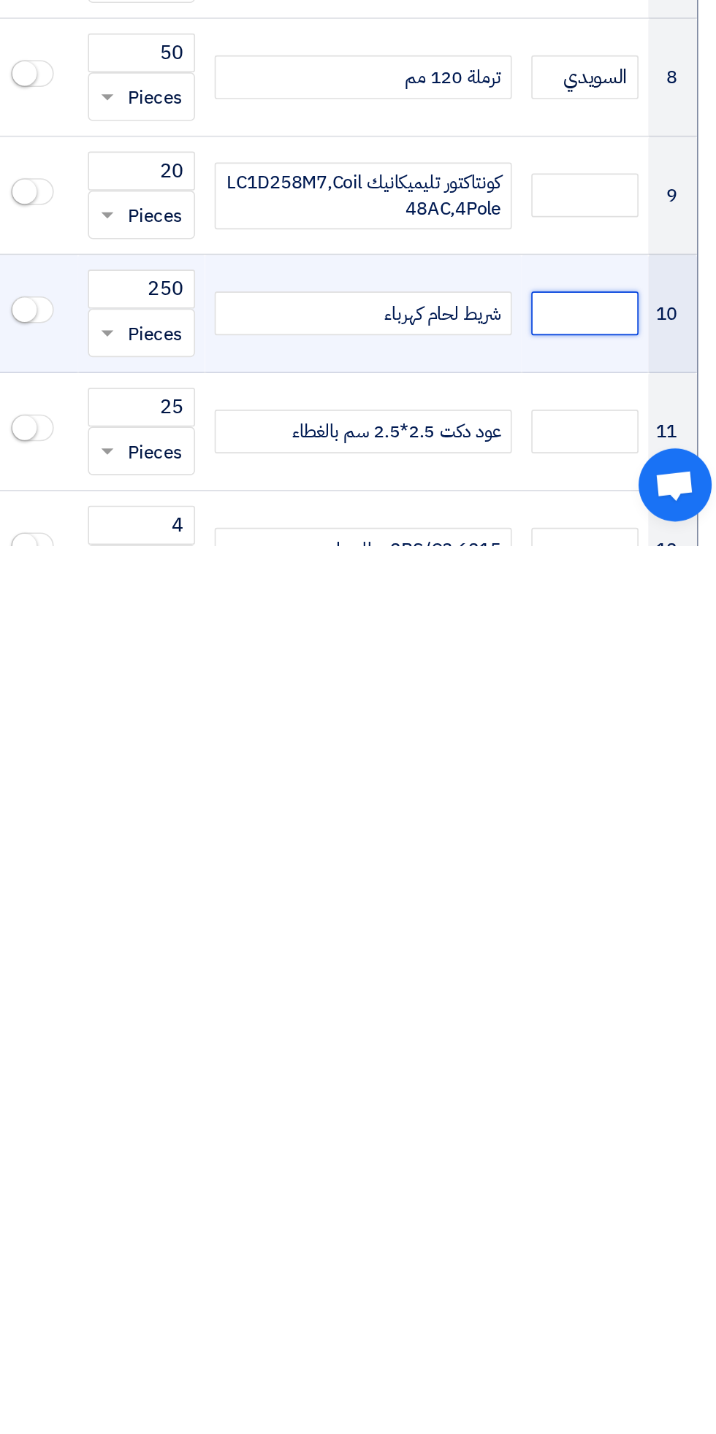
click at [634, 1284] on input "text" at bounding box center [622, 1295] width 64 height 26
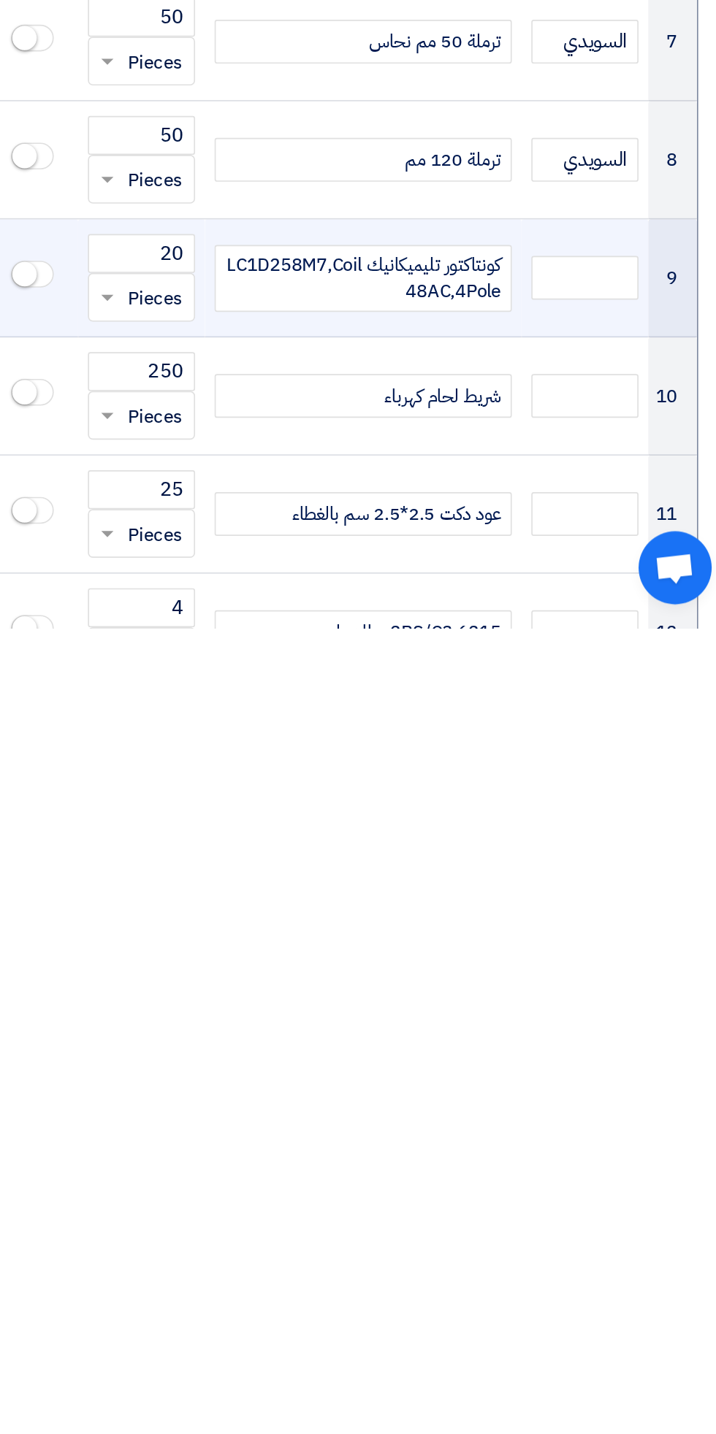
click at [472, 1227] on div "كونتاكتور تليميكانيك LC1D258M7,Coil 48AC,4Pole" at bounding box center [489, 1224] width 178 height 40
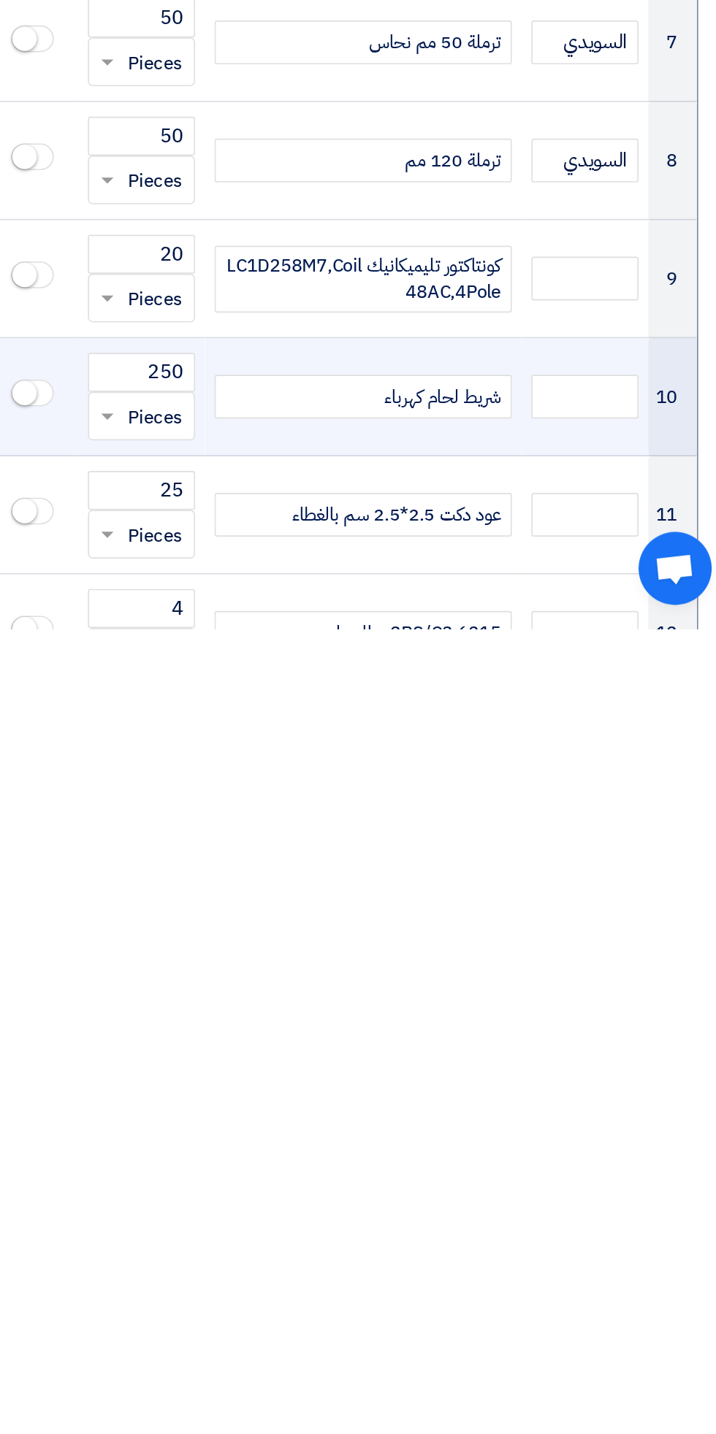
click at [473, 1288] on div "شريط لحام كهرباء" at bounding box center [489, 1295] width 178 height 26
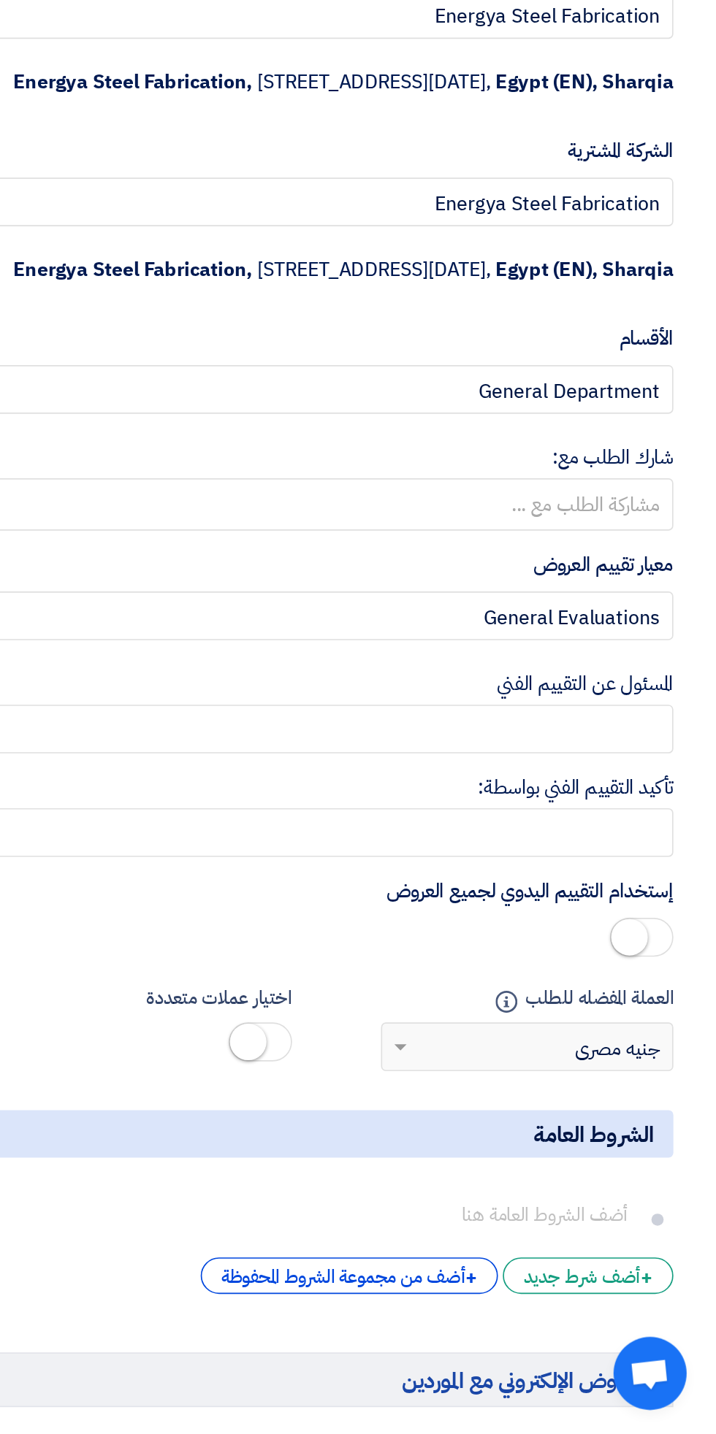
scroll to position [1997, 0]
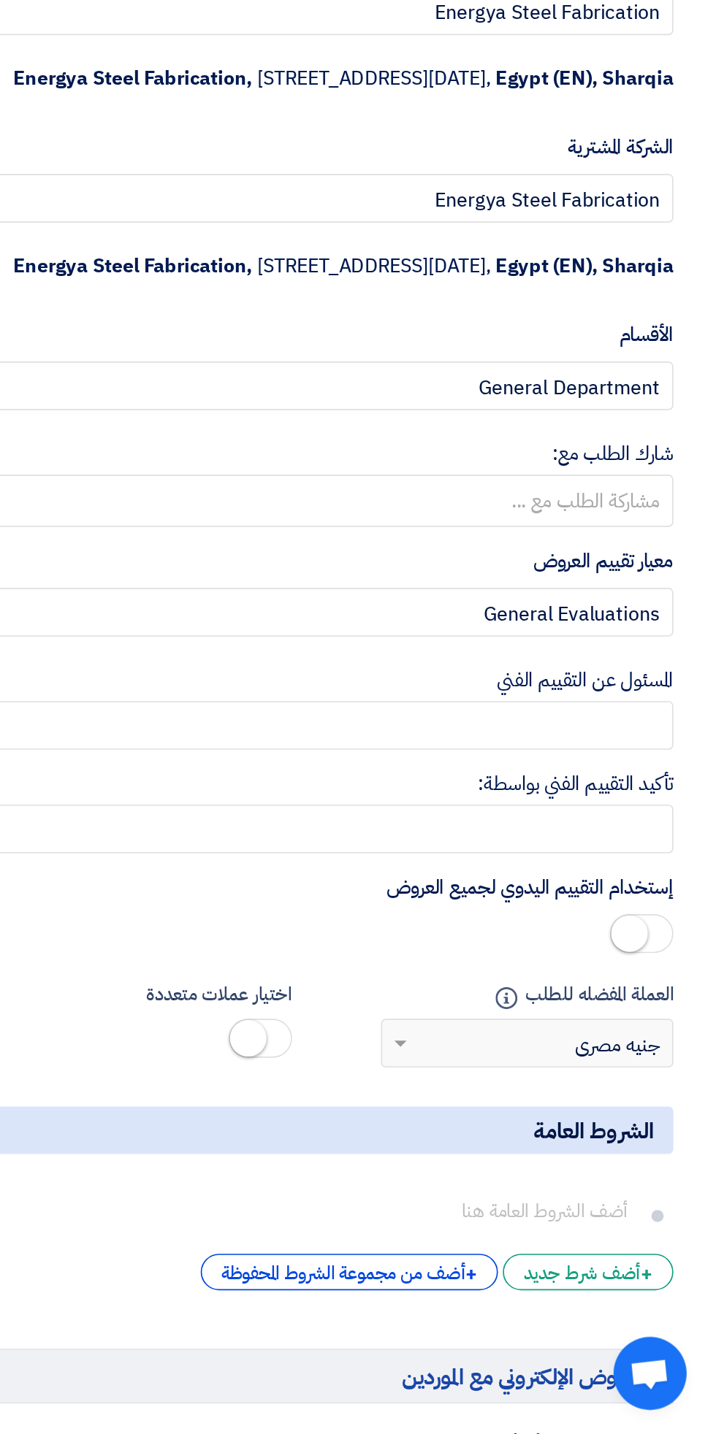
click at [397, 864] on input "text" at bounding box center [357, 876] width 650 height 24
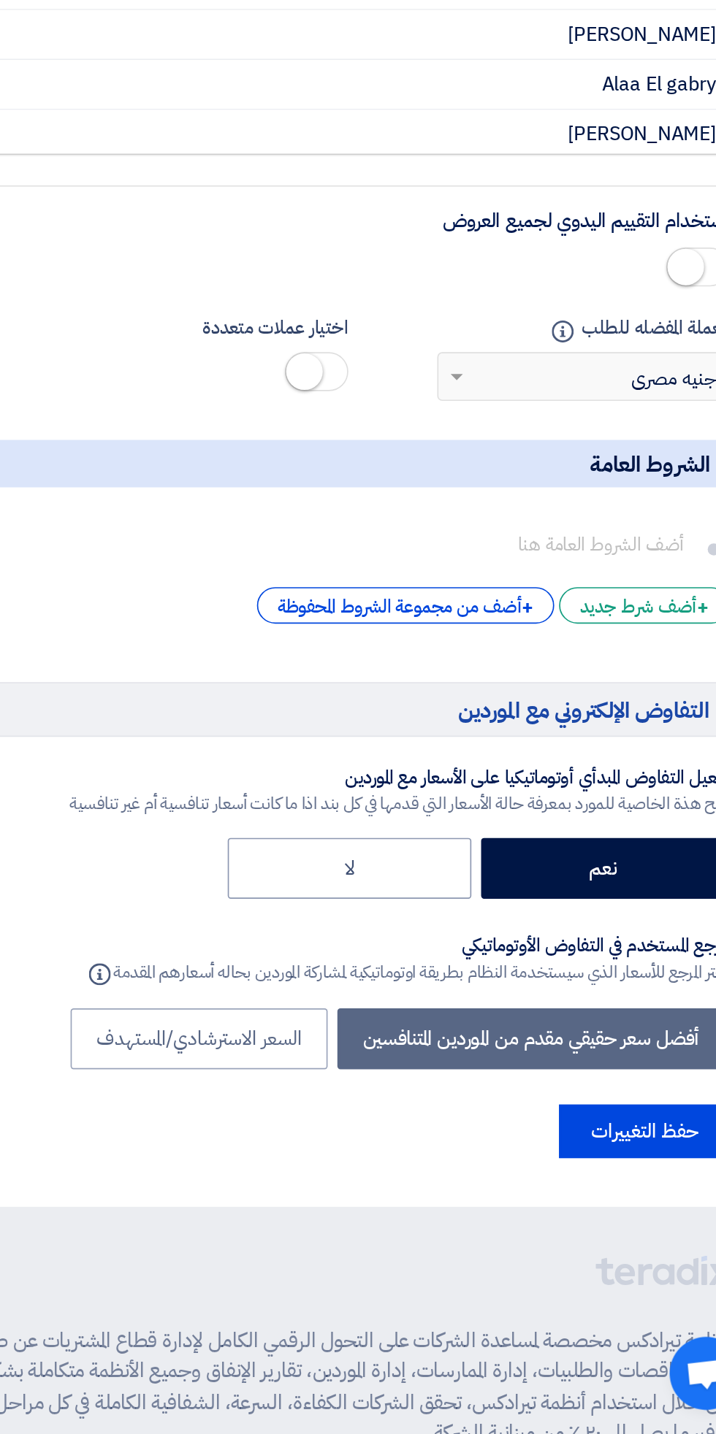
scroll to position [2400, 0]
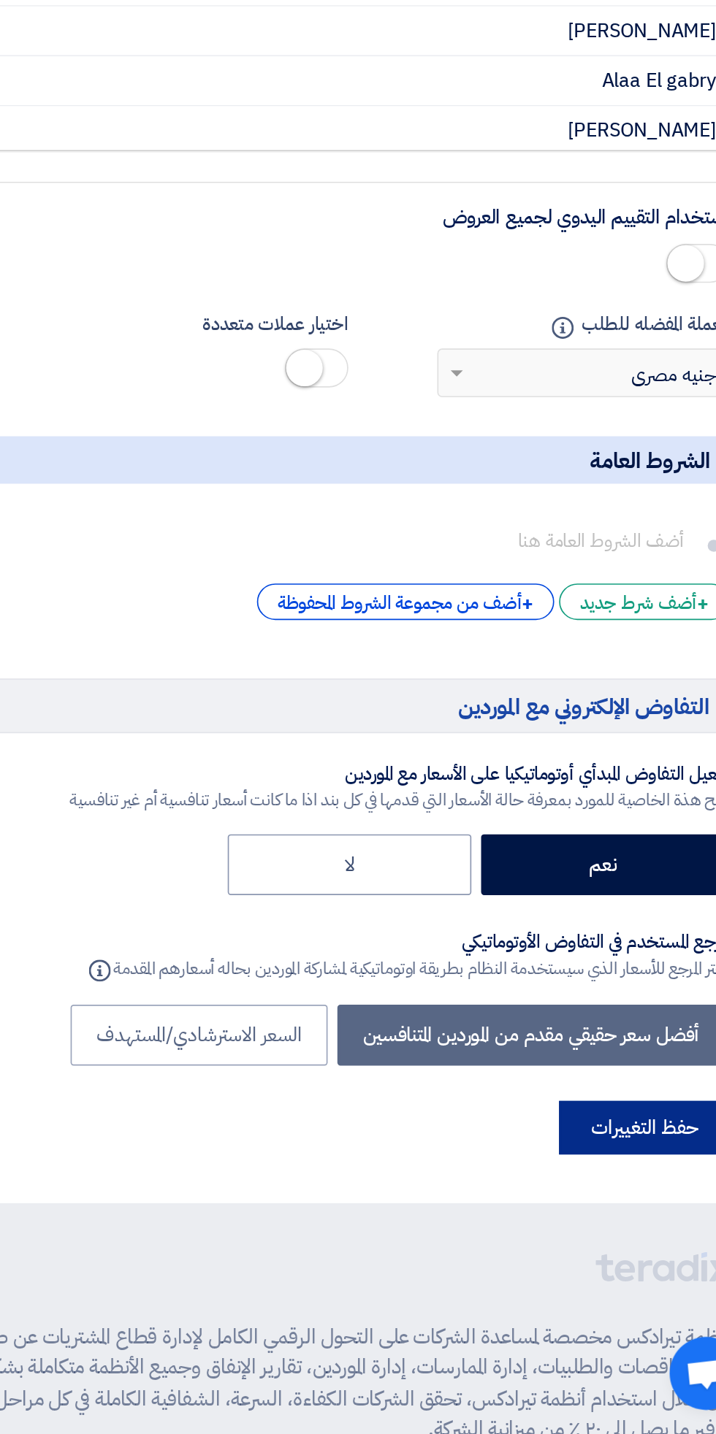
click at [619, 1255] on button "حفظ التغييرات" at bounding box center [639, 1250] width 102 height 32
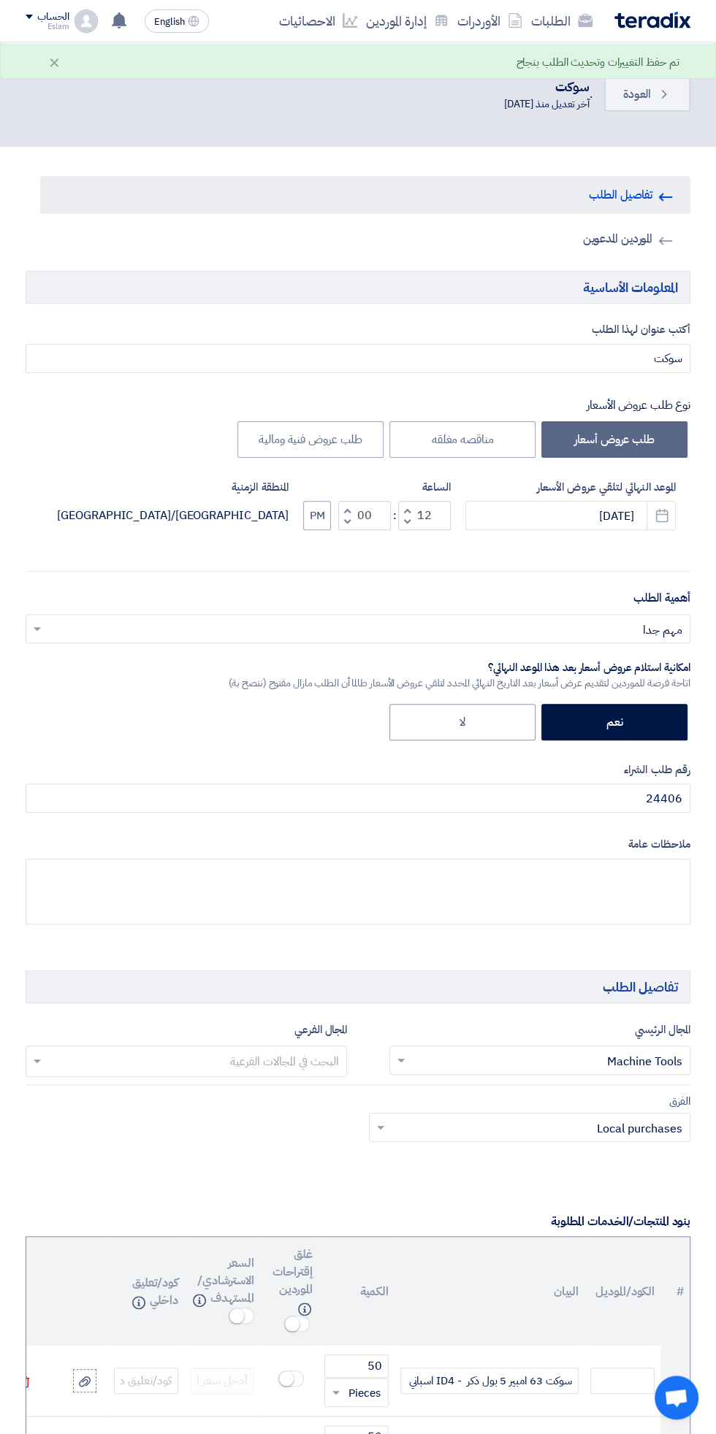
scroll to position [0, 0]
click at [626, 240] on link "Invited Suppliers الموردين المدعوين" at bounding box center [365, 240] width 650 height 38
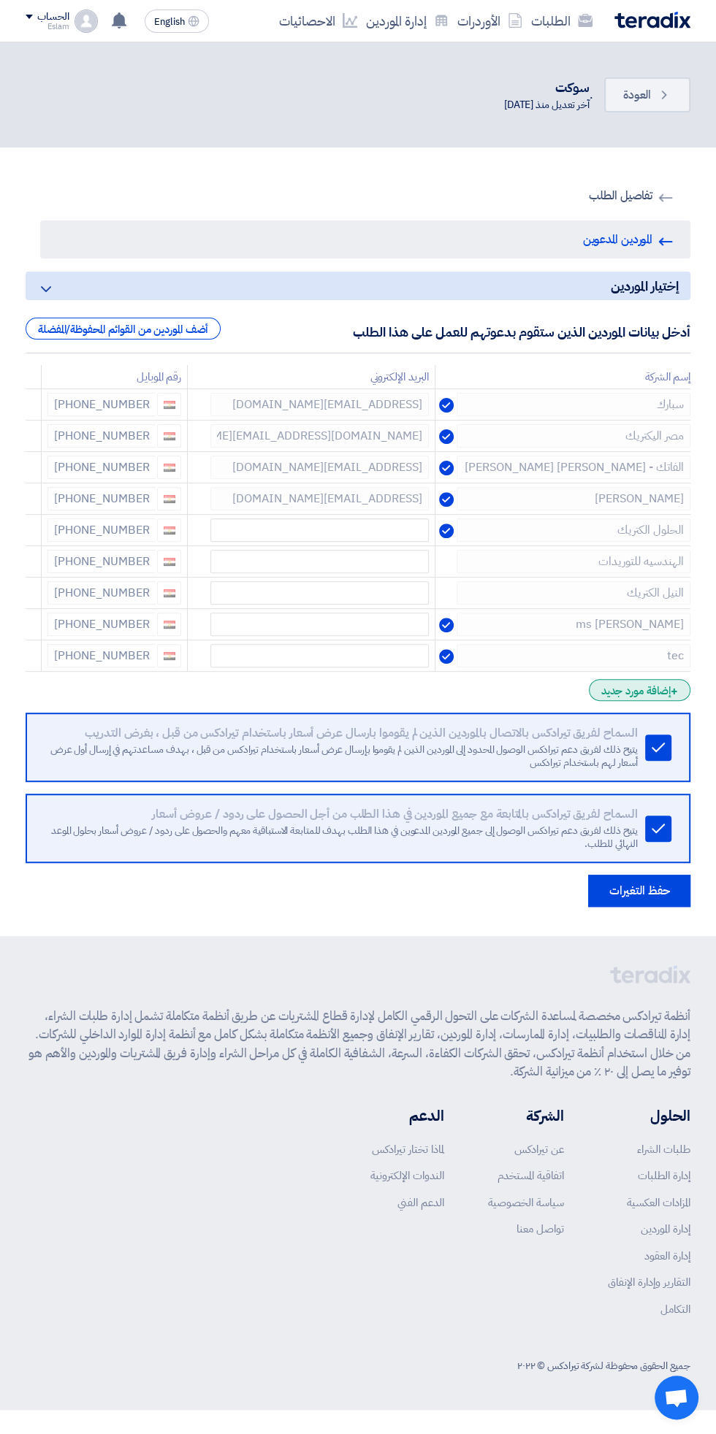
click at [625, 686] on div "+ إضافة مورد جديد" at bounding box center [640, 690] width 102 height 22
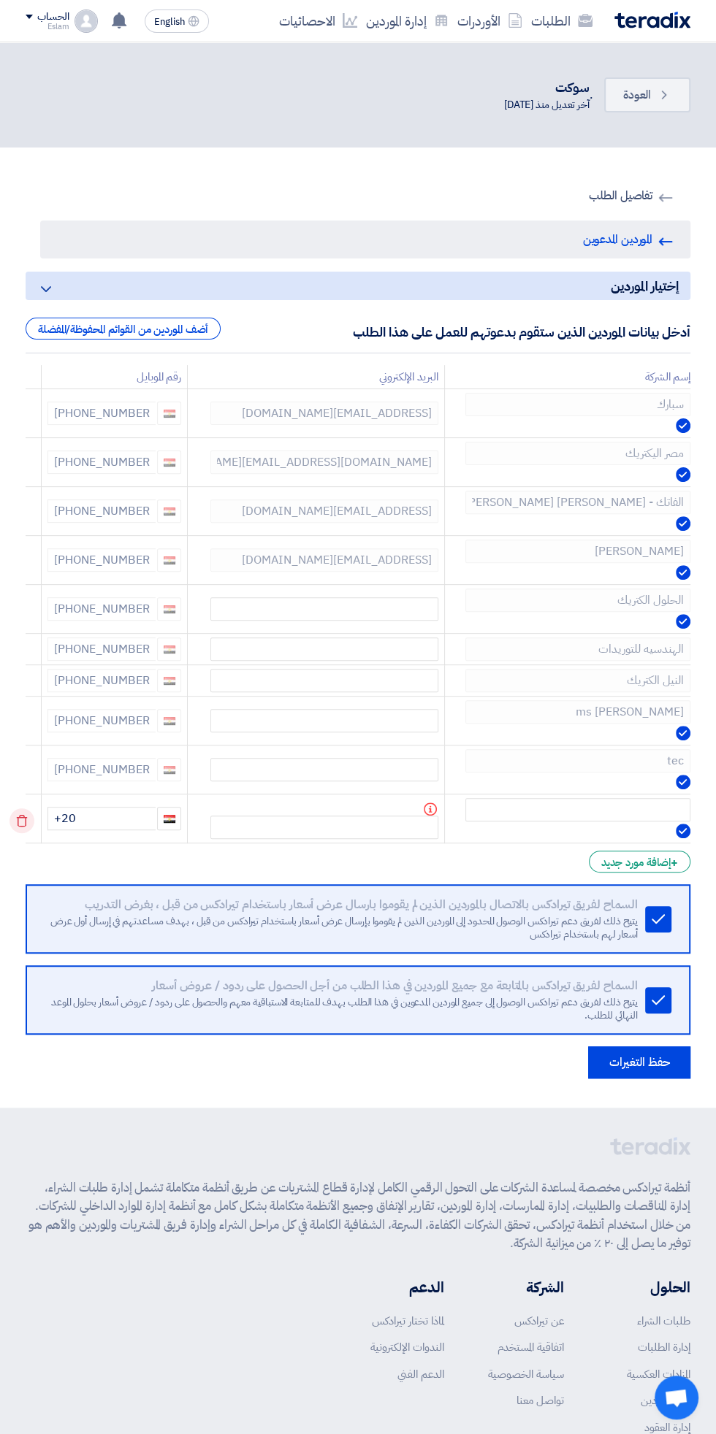
click at [23, 816] on icon at bounding box center [21, 820] width 25 height 25
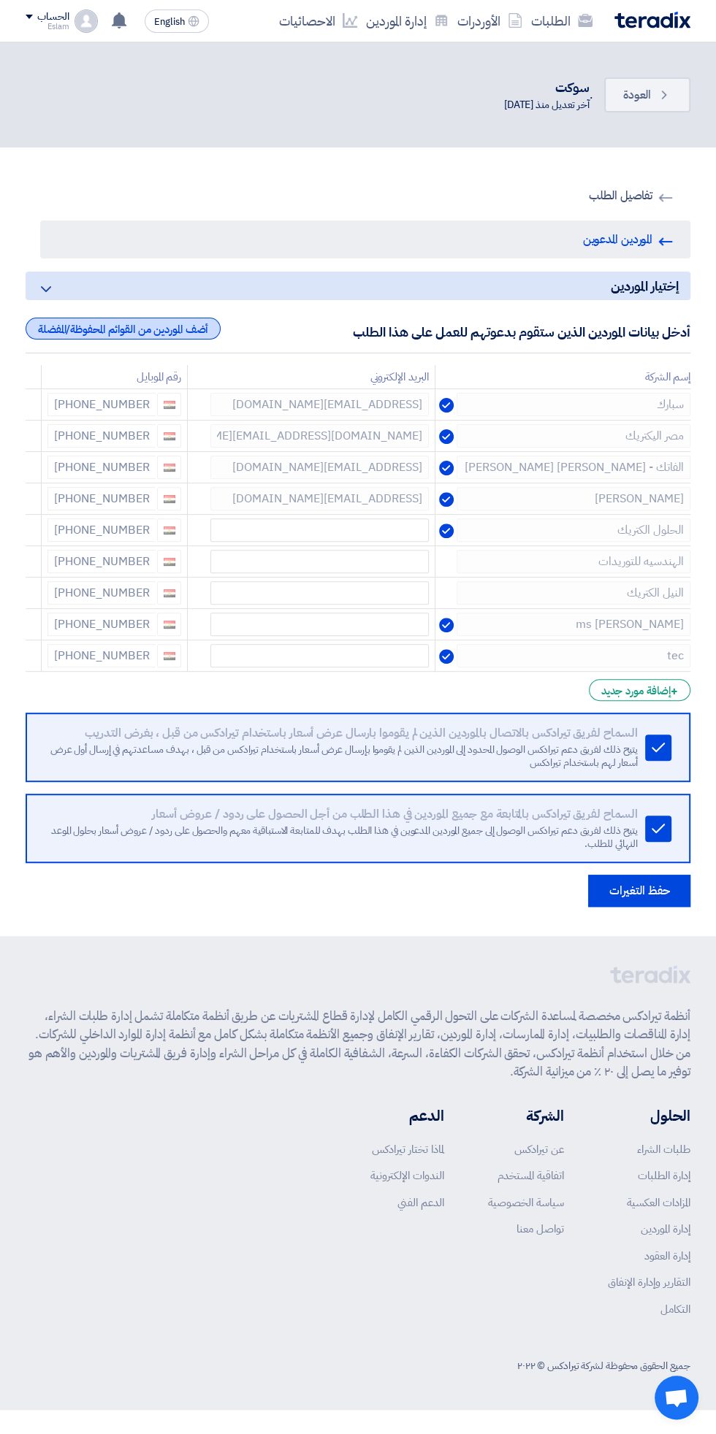
click at [105, 322] on div "أضف الموردين من القوائم المحفوظة/المفضلة" at bounding box center [123, 329] width 195 height 22
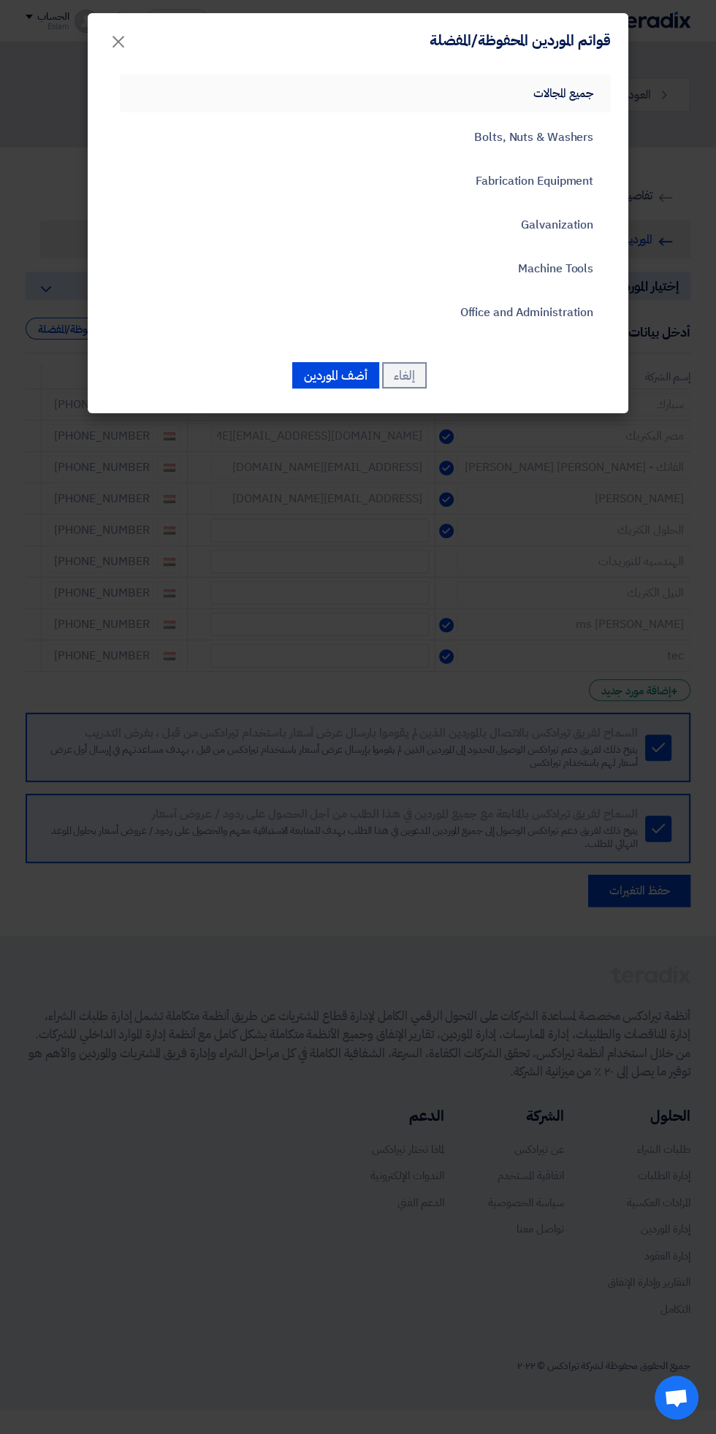
click at [483, 104] on link "جميع المجالات" at bounding box center [365, 93] width 491 height 38
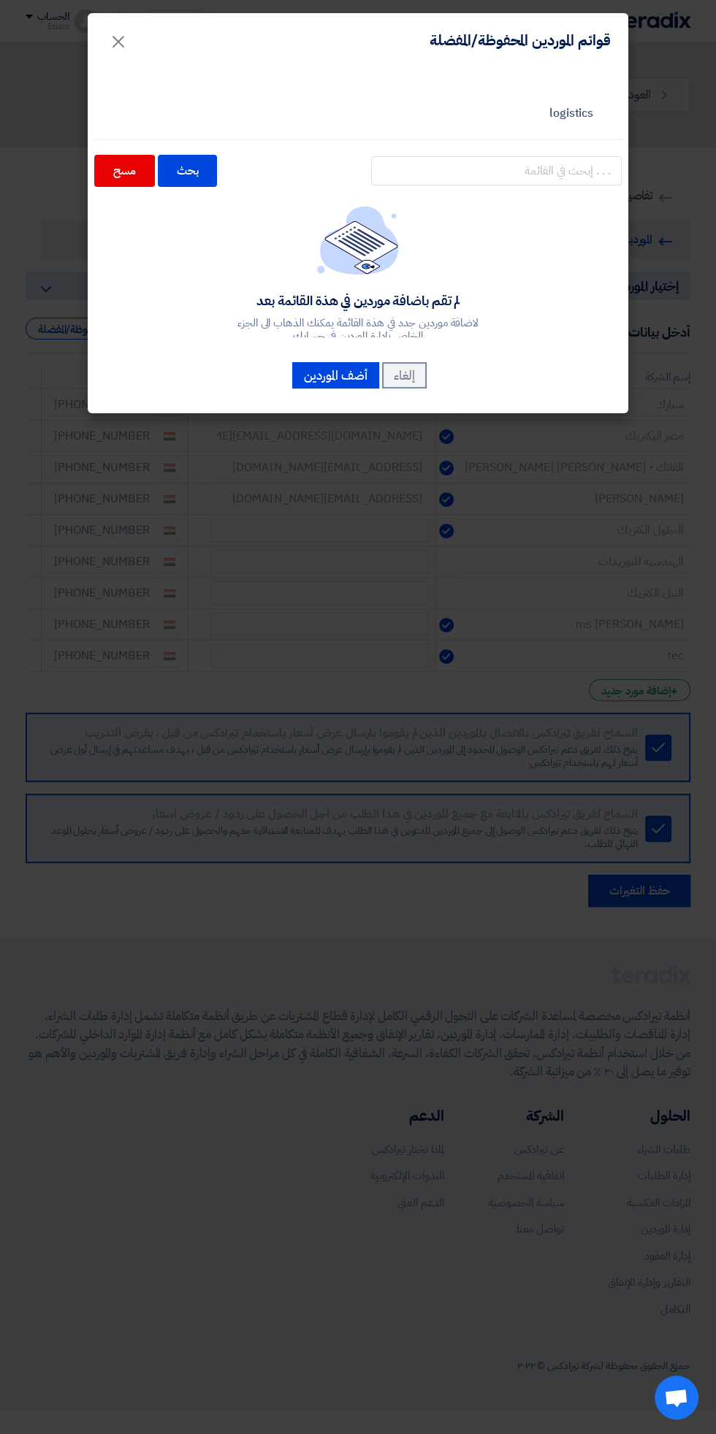
scroll to position [830, 0]
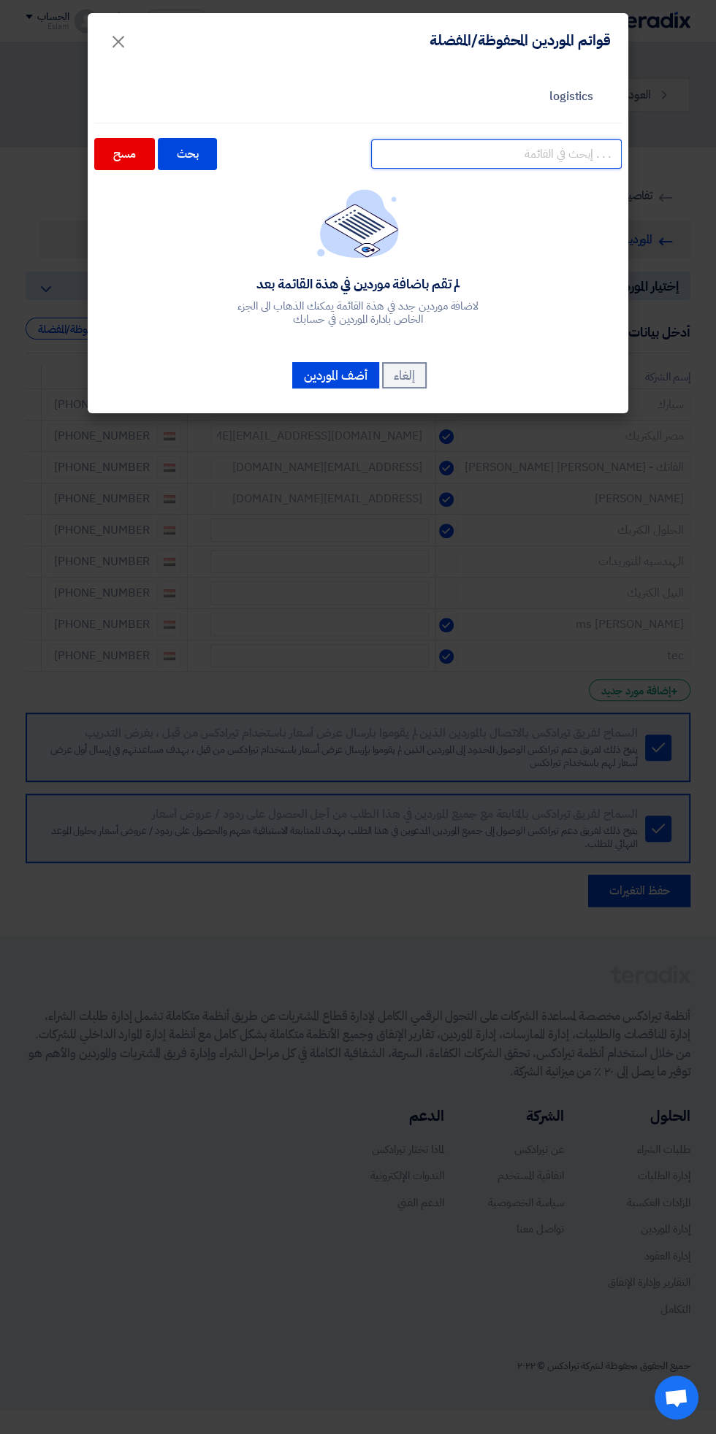
click at [451, 154] on input "text" at bounding box center [496, 153] width 250 height 29
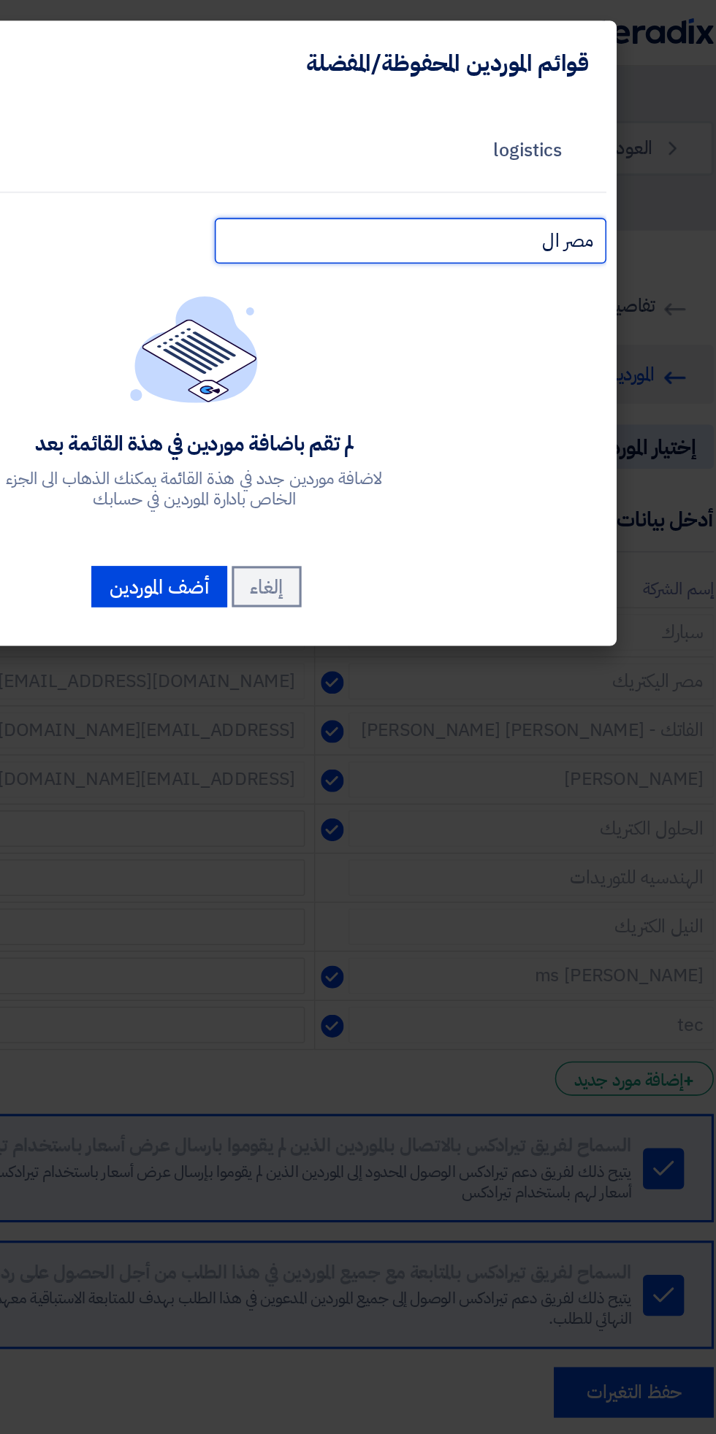
type input "مصر ال"
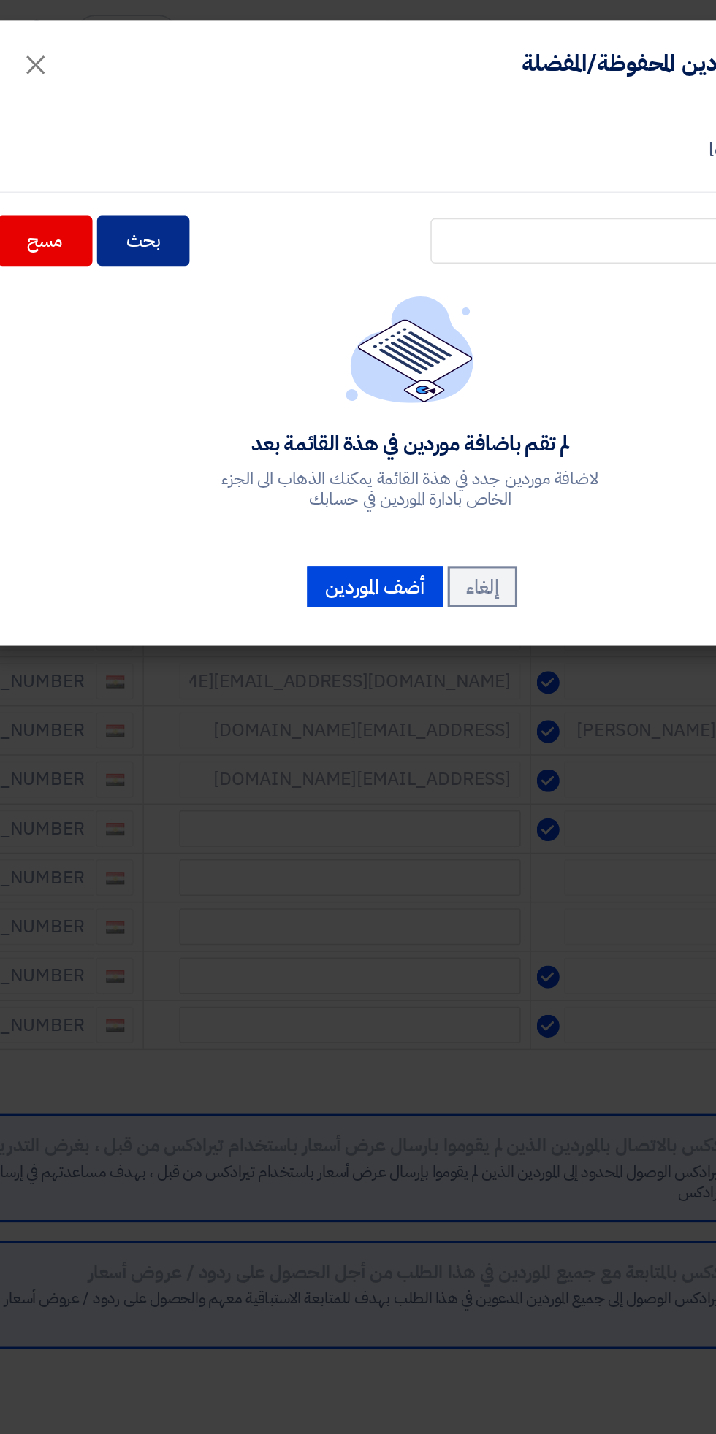
click at [203, 139] on div "بحث" at bounding box center [188, 154] width 60 height 32
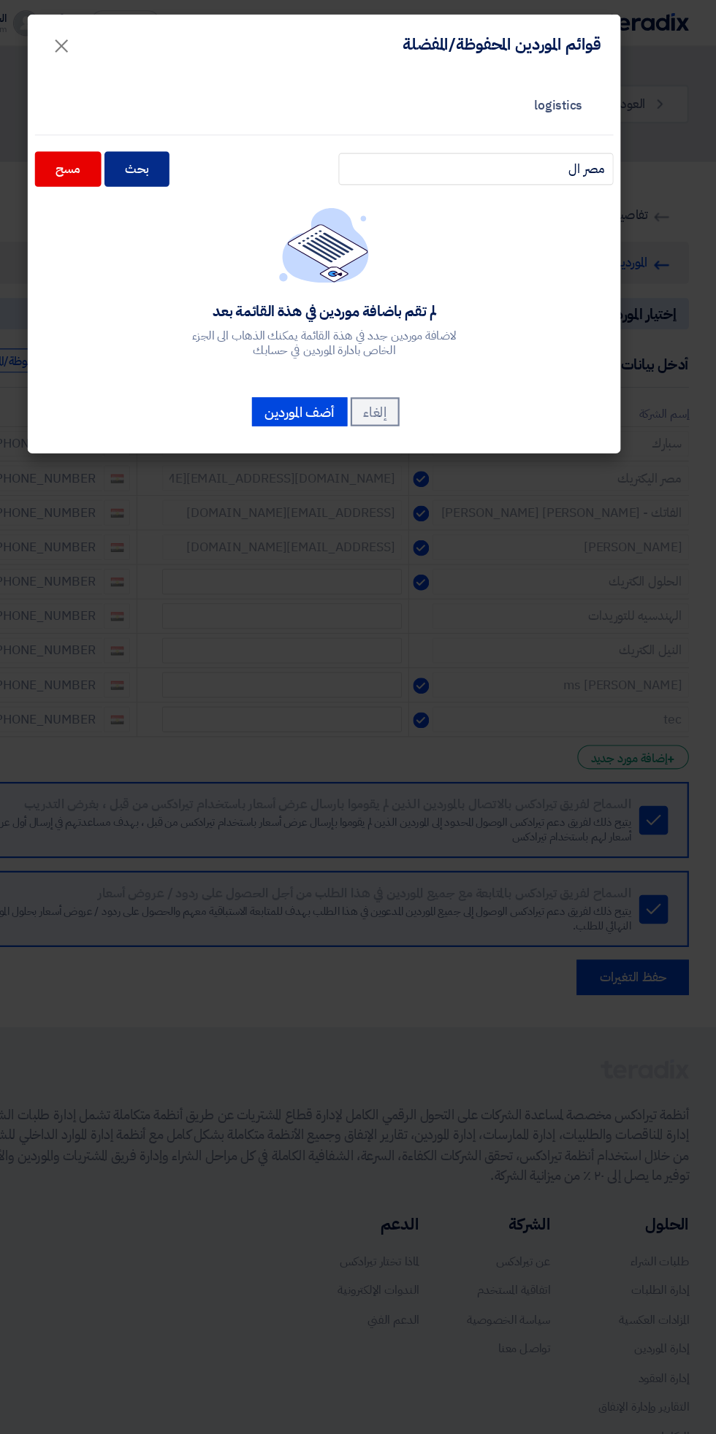
click at [186, 153] on div "بحث" at bounding box center [188, 154] width 60 height 32
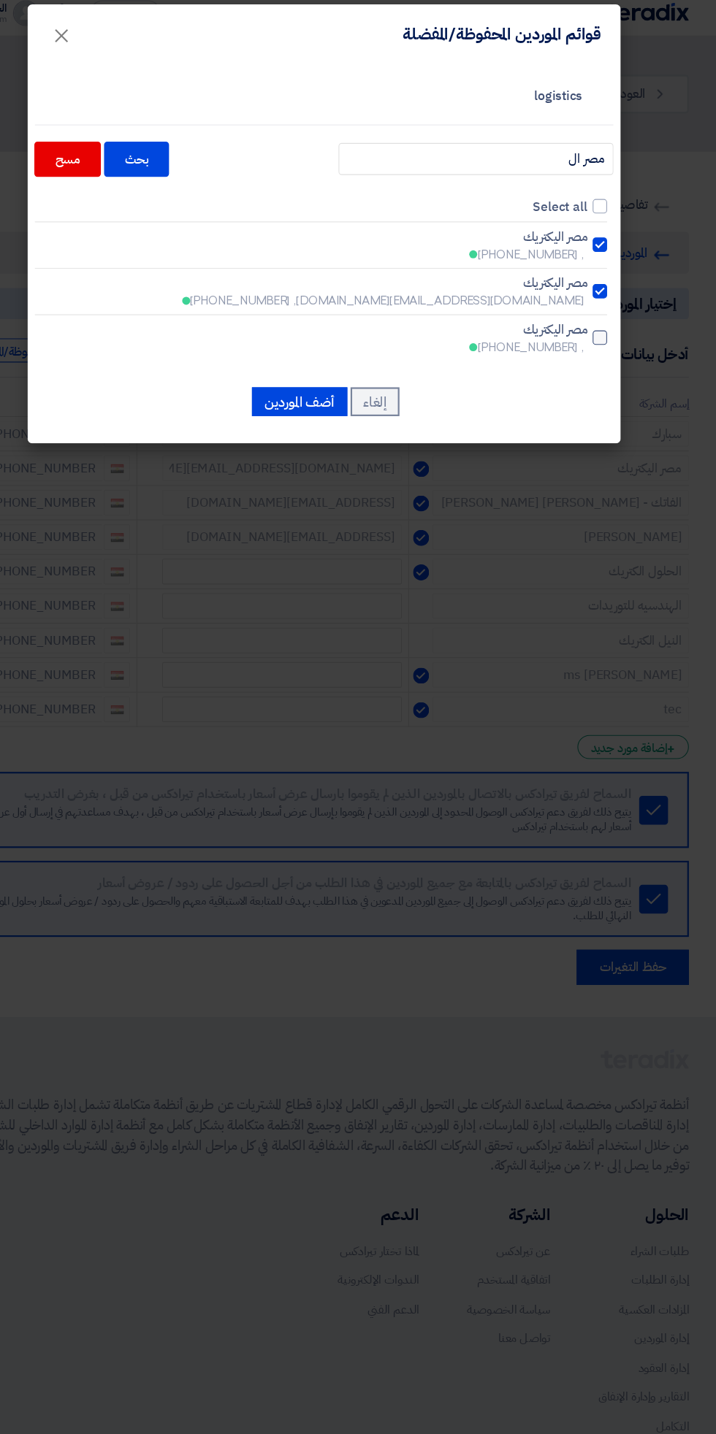
click at [614, 315] on div at bounding box center [609, 316] width 13 height 13
click at [598, 237] on input "مصر اليكتريك , +201033900399" at bounding box center [593, 232] width 9 height 9
checkbox input "true"
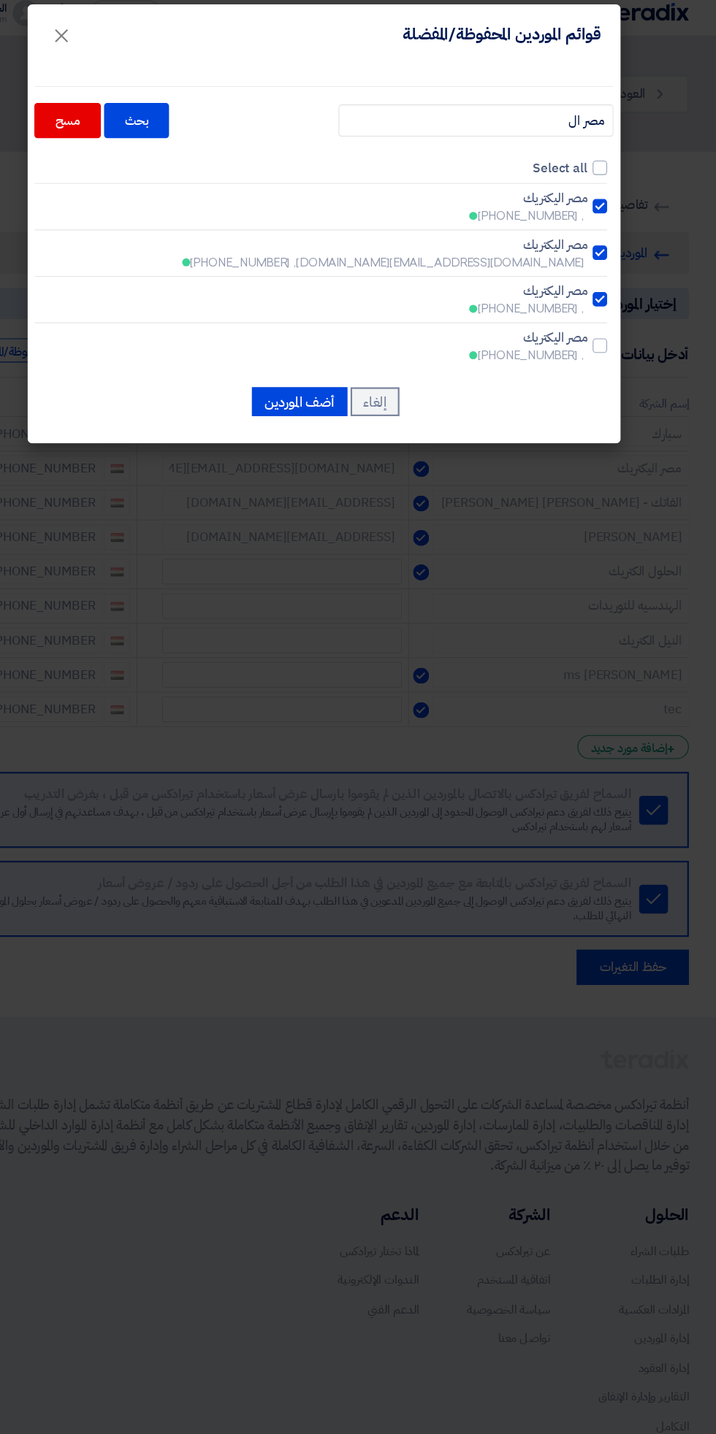
scroll to position [879, 0]
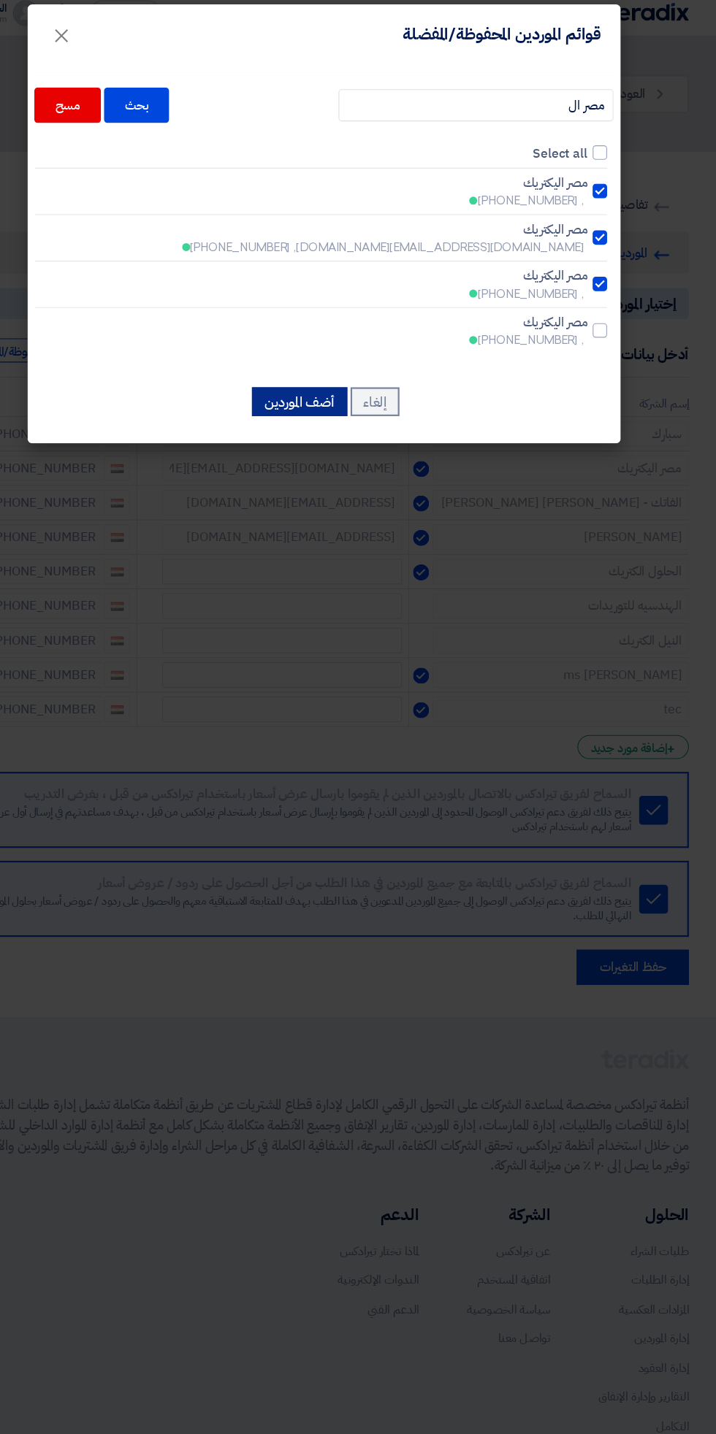
click at [324, 378] on button "أضف الموردين" at bounding box center [335, 375] width 87 height 26
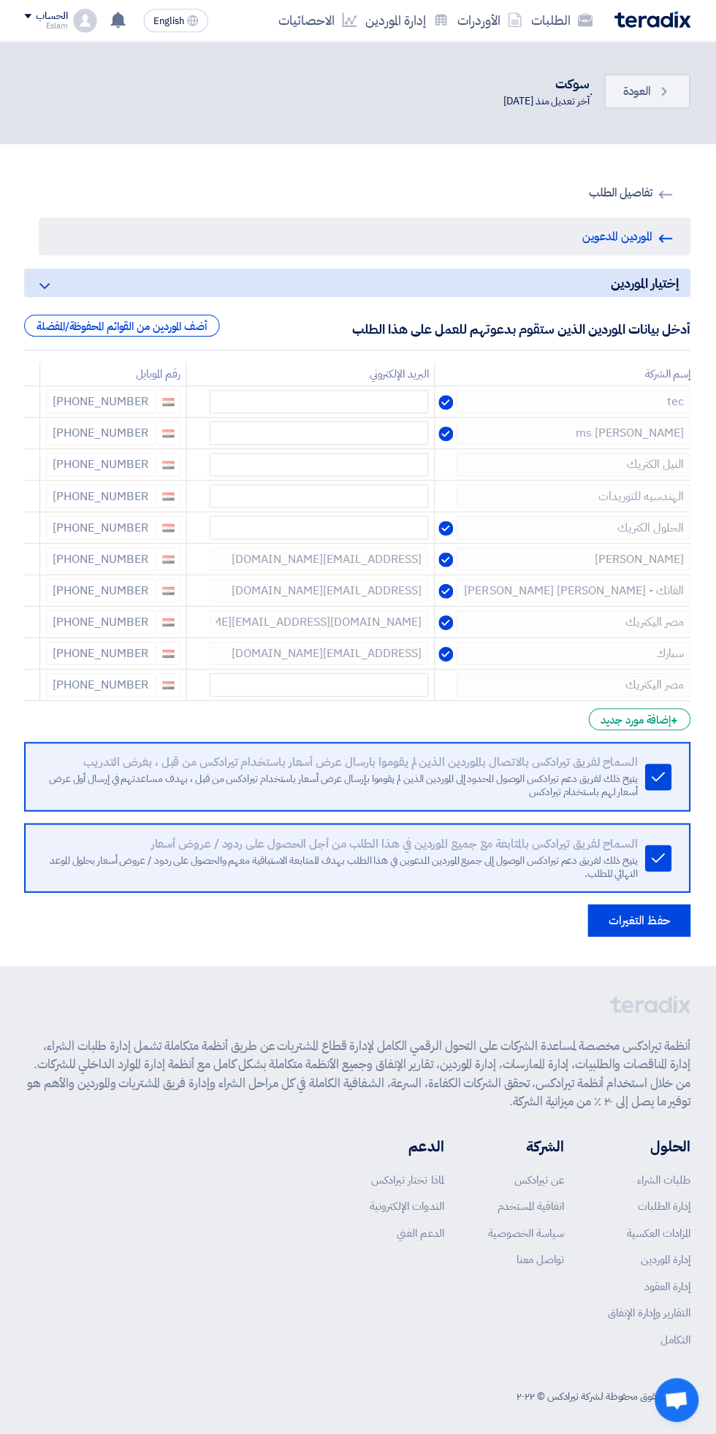
scroll to position [1, 0]
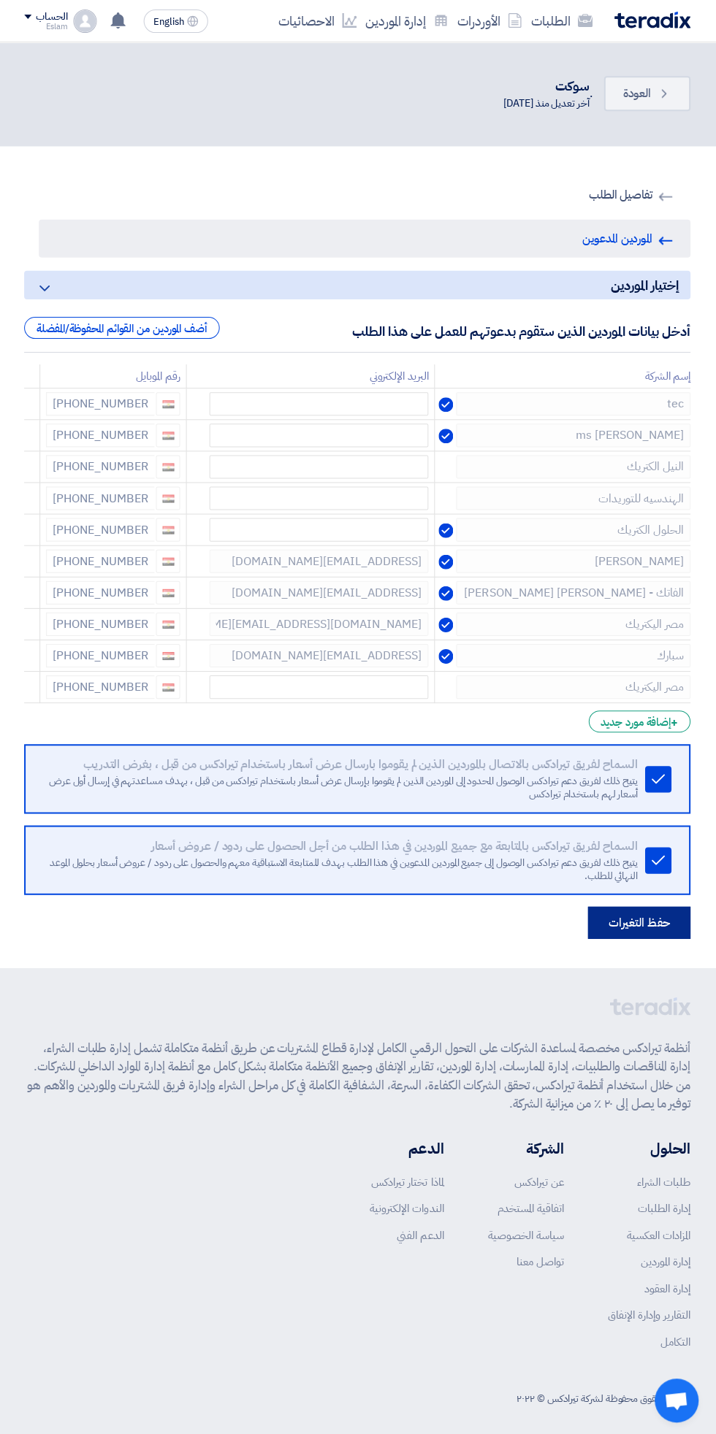
click at [630, 913] on button "حفظ التغيرات" at bounding box center [639, 921] width 102 height 32
click at [661, 931] on button "حفظ التغيرات" at bounding box center [639, 922] width 102 height 32
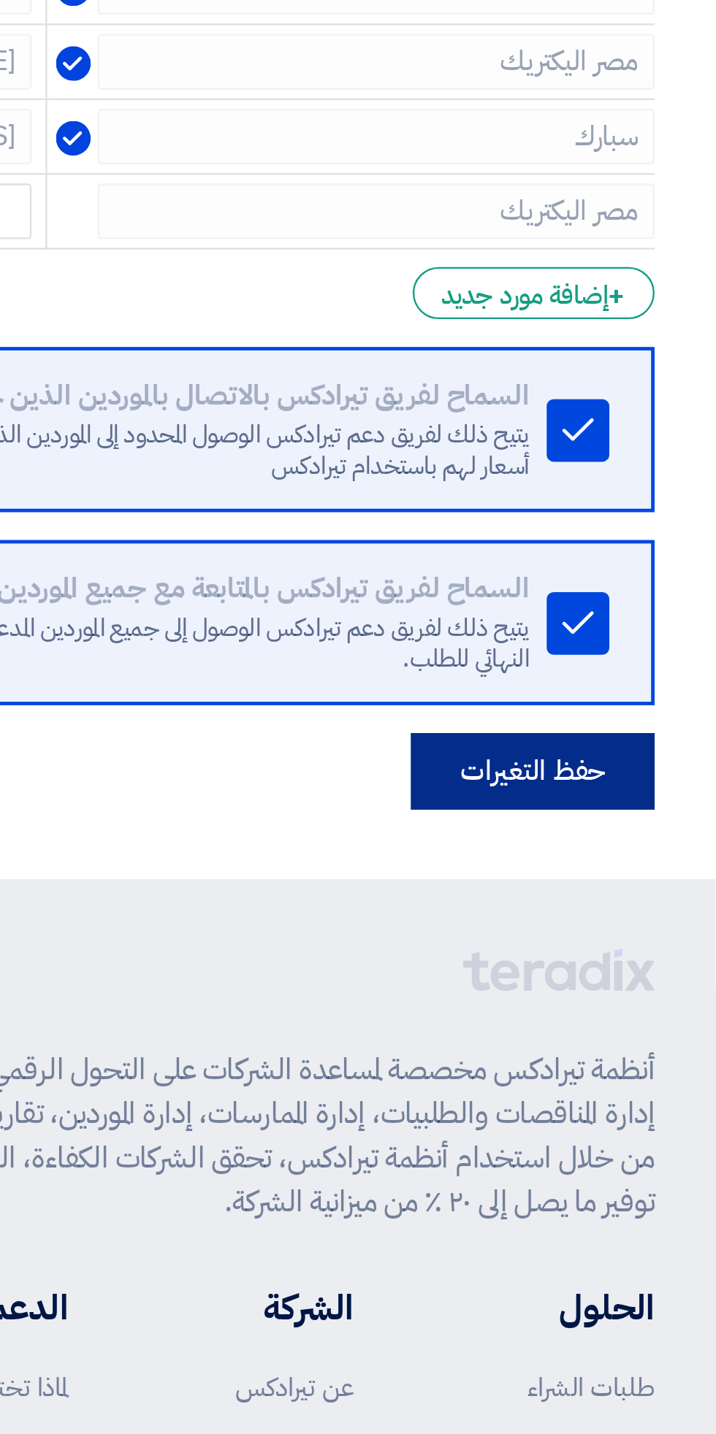
click at [657, 921] on button "حفظ التغيرات" at bounding box center [639, 922] width 102 height 32
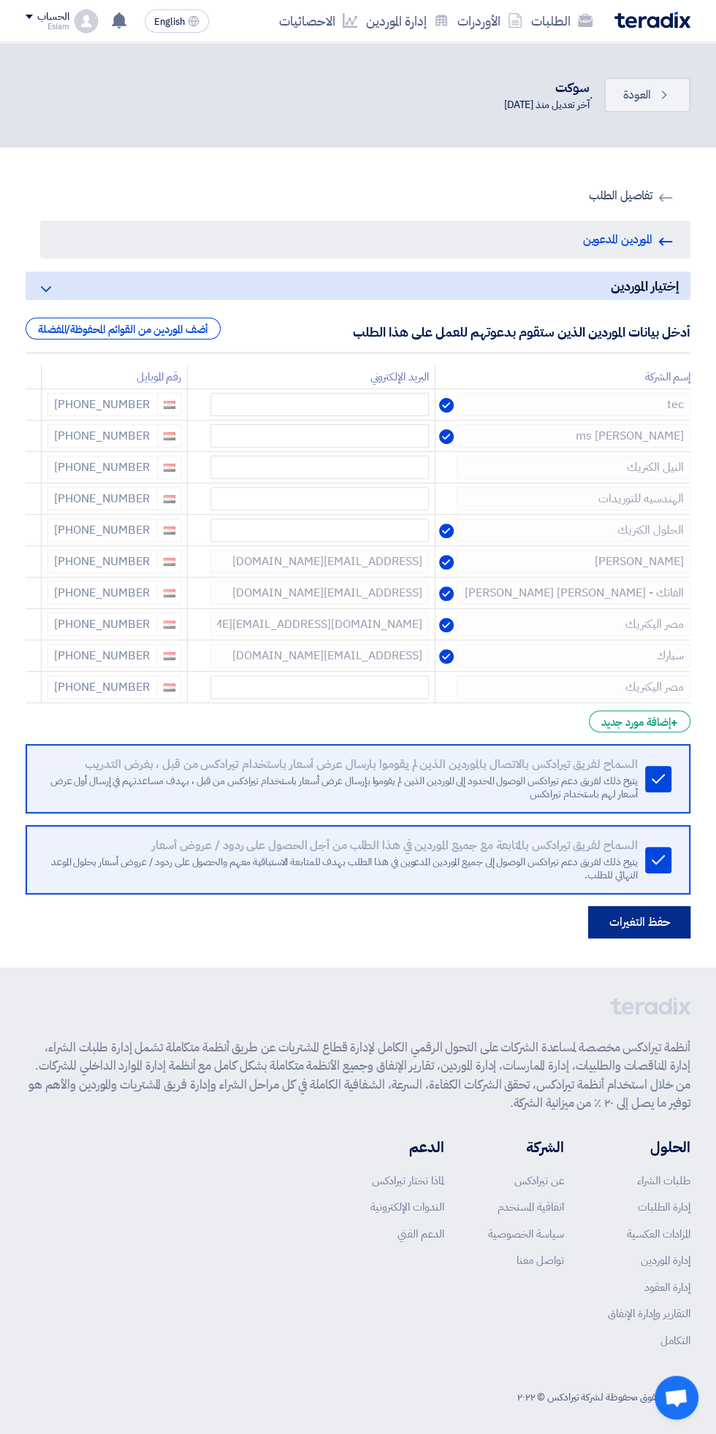
click at [647, 922] on button "حفظ التغيرات" at bounding box center [639, 922] width 102 height 32
click at [638, 716] on div "+ إضافة مورد جديد" at bounding box center [640, 722] width 102 height 22
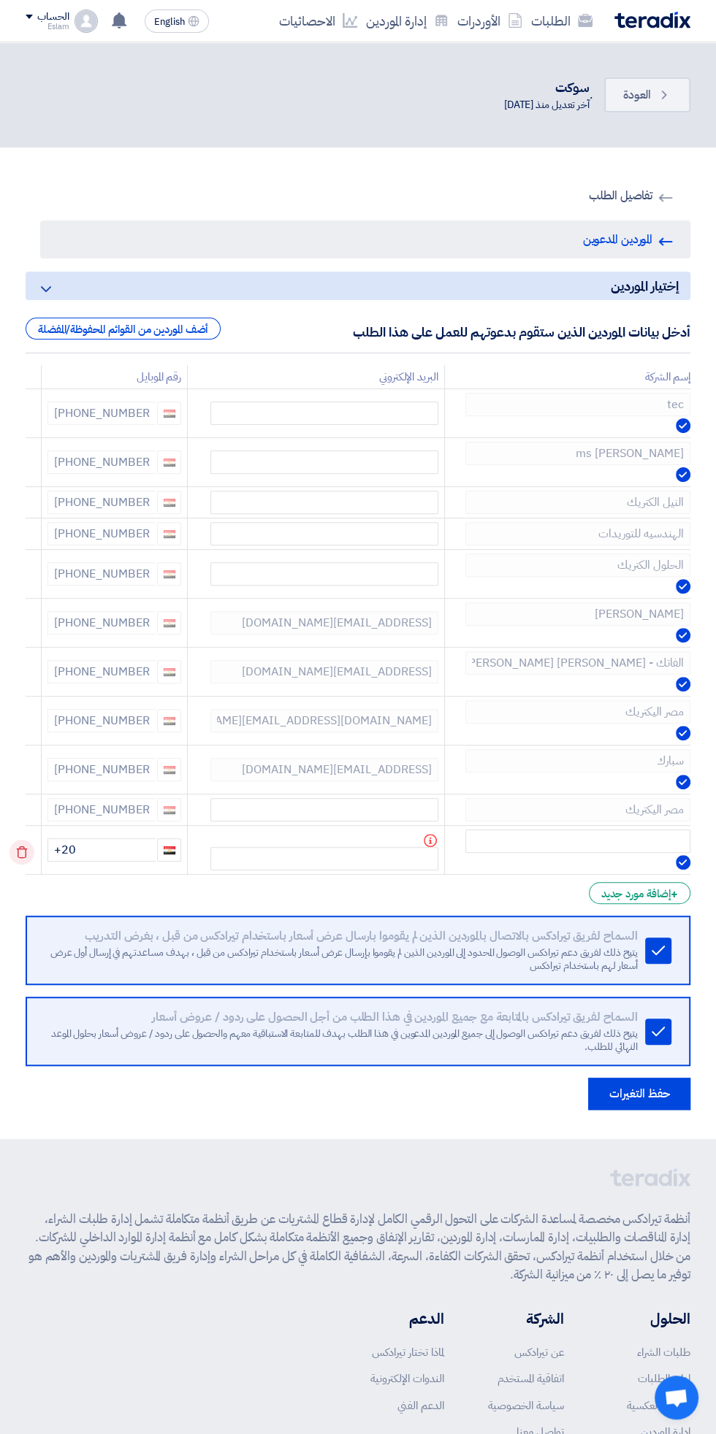
click at [22, 850] on icon at bounding box center [21, 852] width 25 height 25
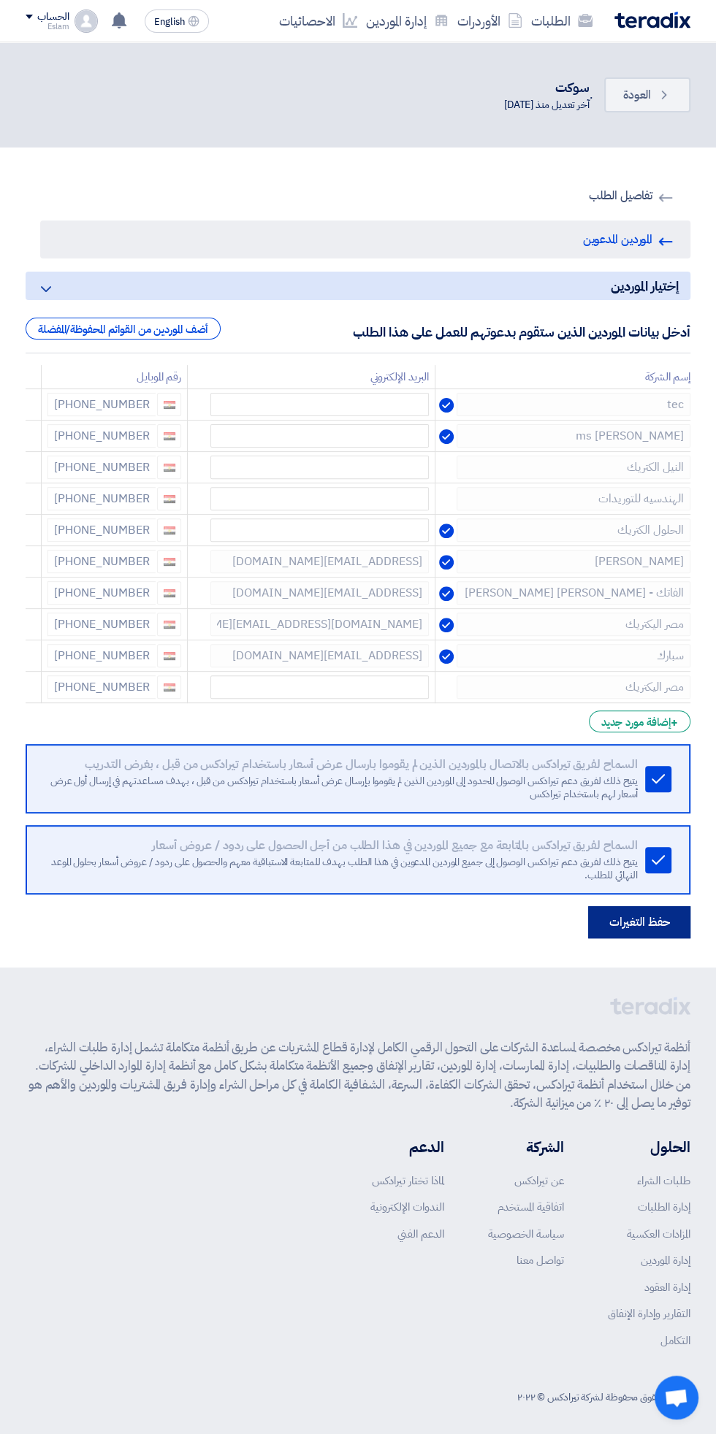
click at [651, 922] on button "حفظ التغيرات" at bounding box center [639, 922] width 102 height 32
click at [618, 196] on link "RFQ Information تفاصيل الطلب" at bounding box center [365, 196] width 650 height 38
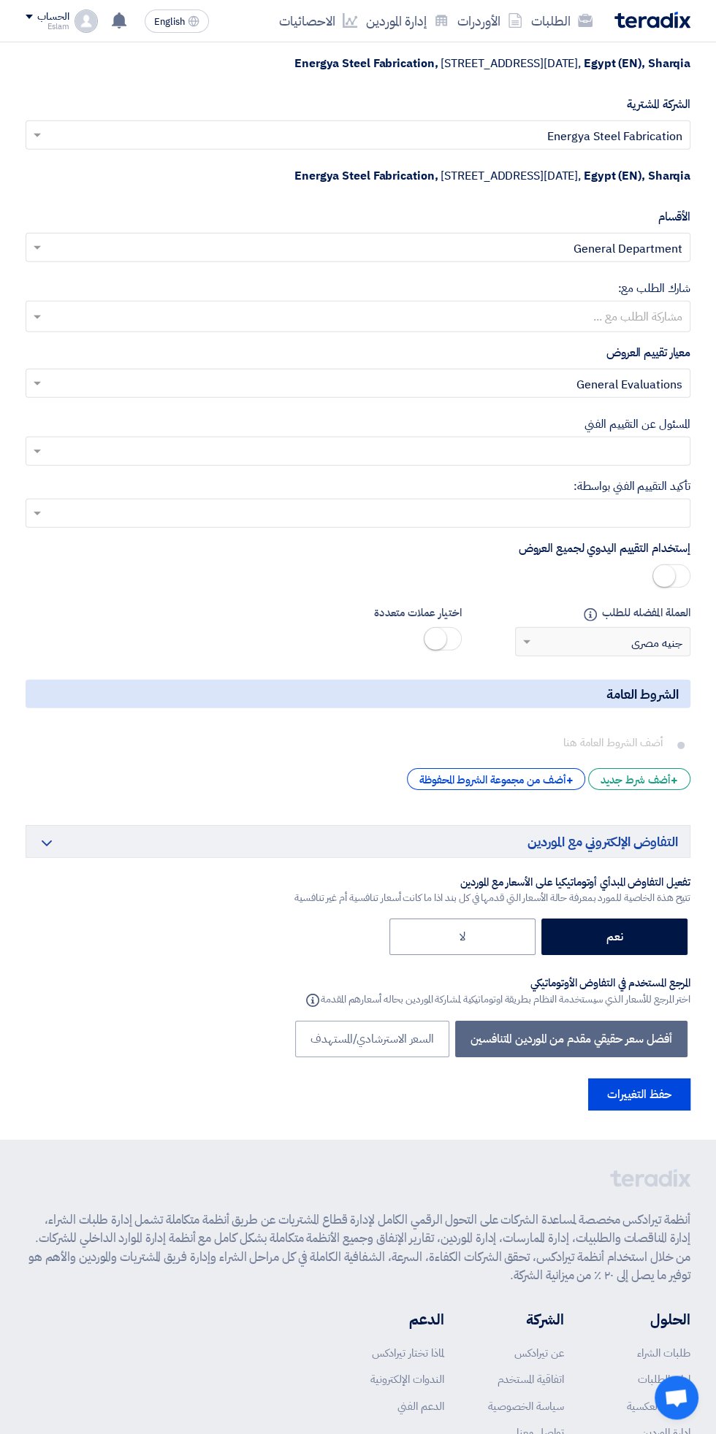
scroll to position [2628, 0]
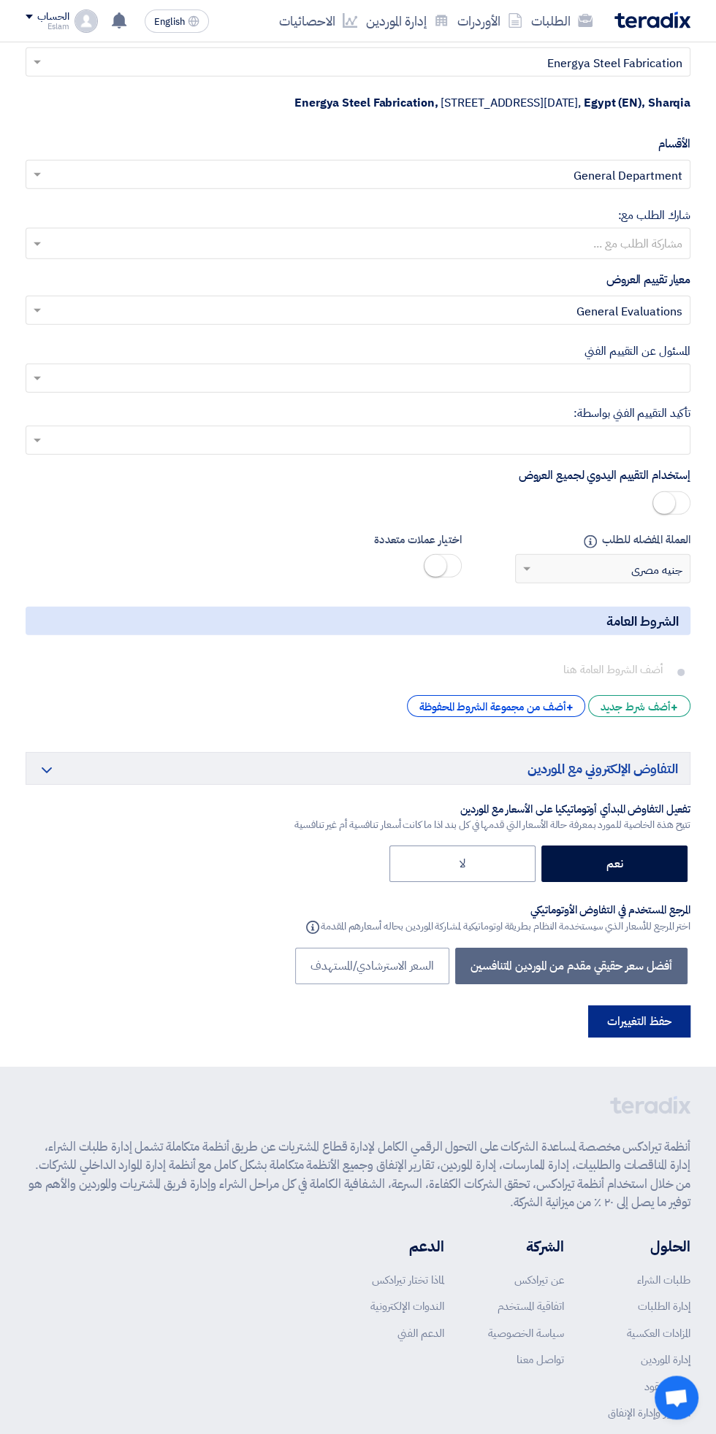
click at [640, 1017] on button "حفظ التغييرات" at bounding box center [639, 1022] width 102 height 32
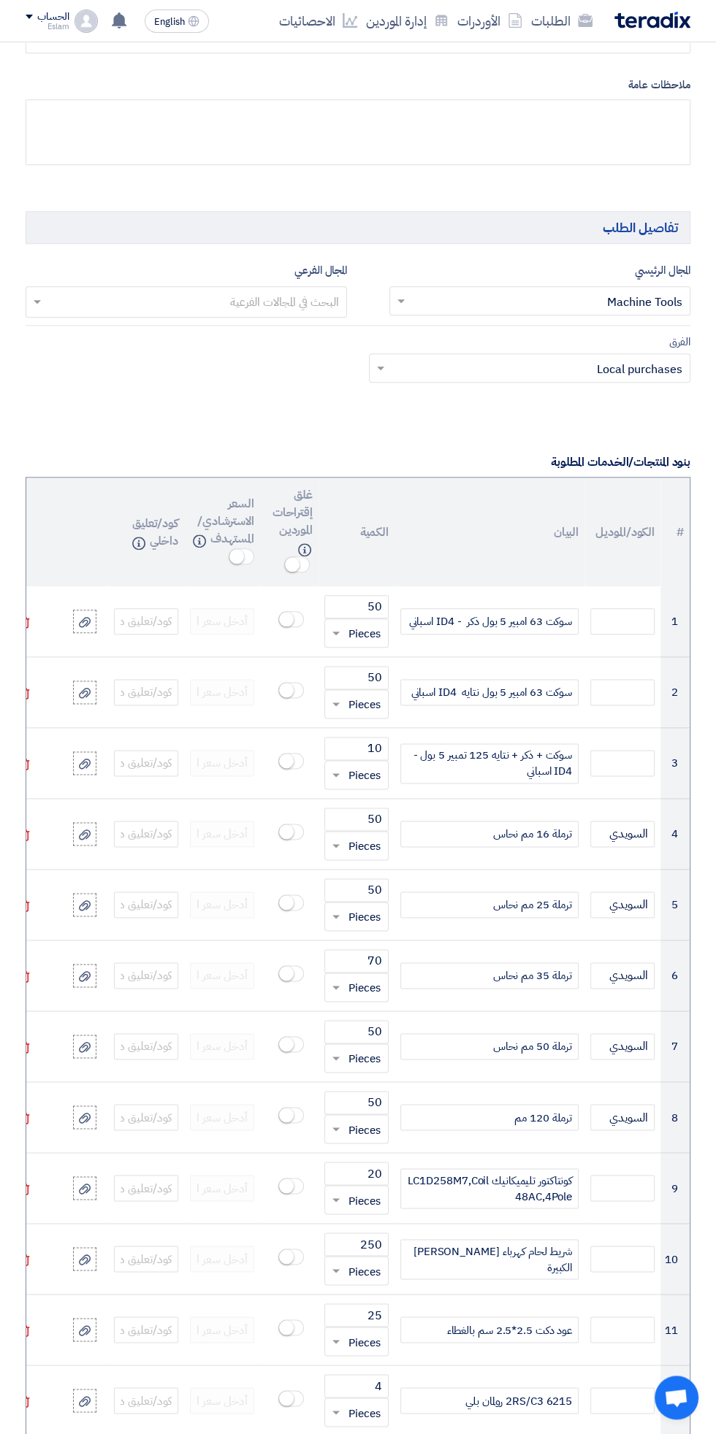
scroll to position [0, 0]
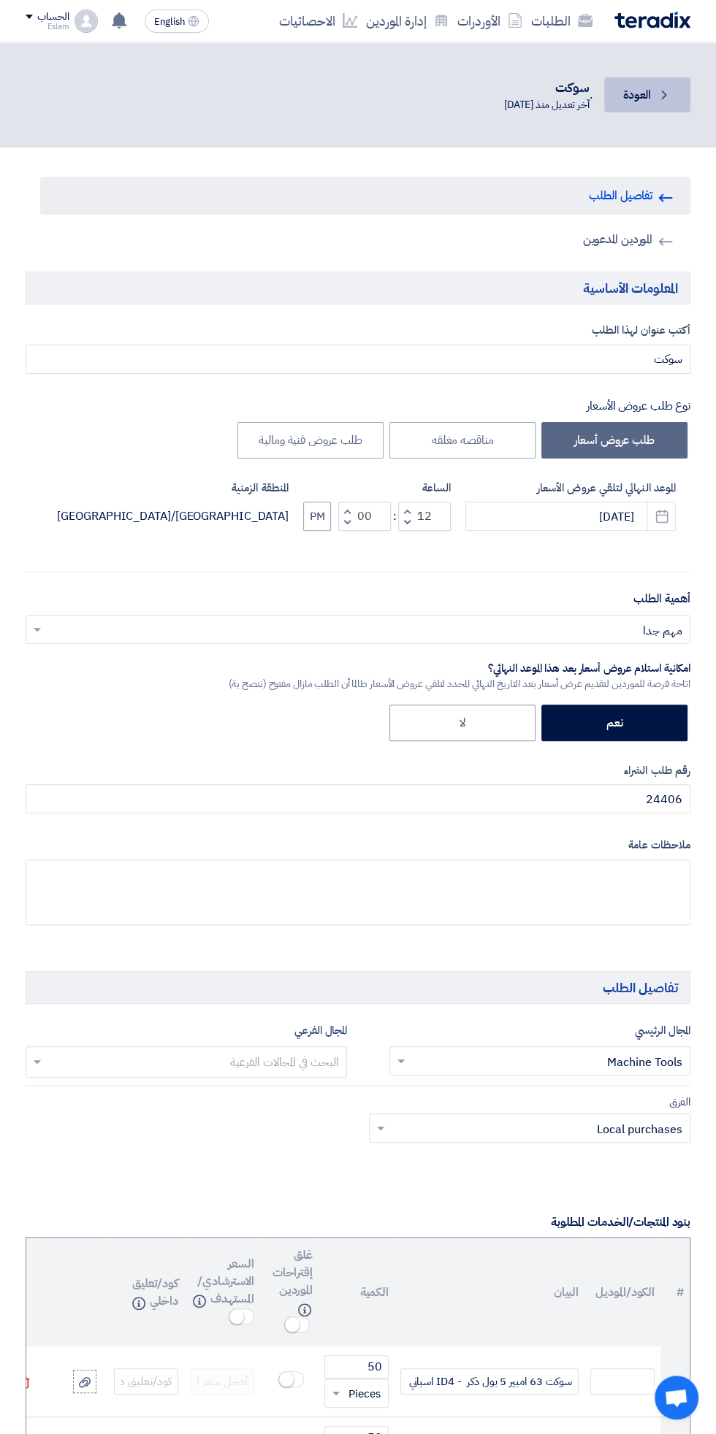
click at [637, 98] on span "العودة" at bounding box center [637, 95] width 28 height 18
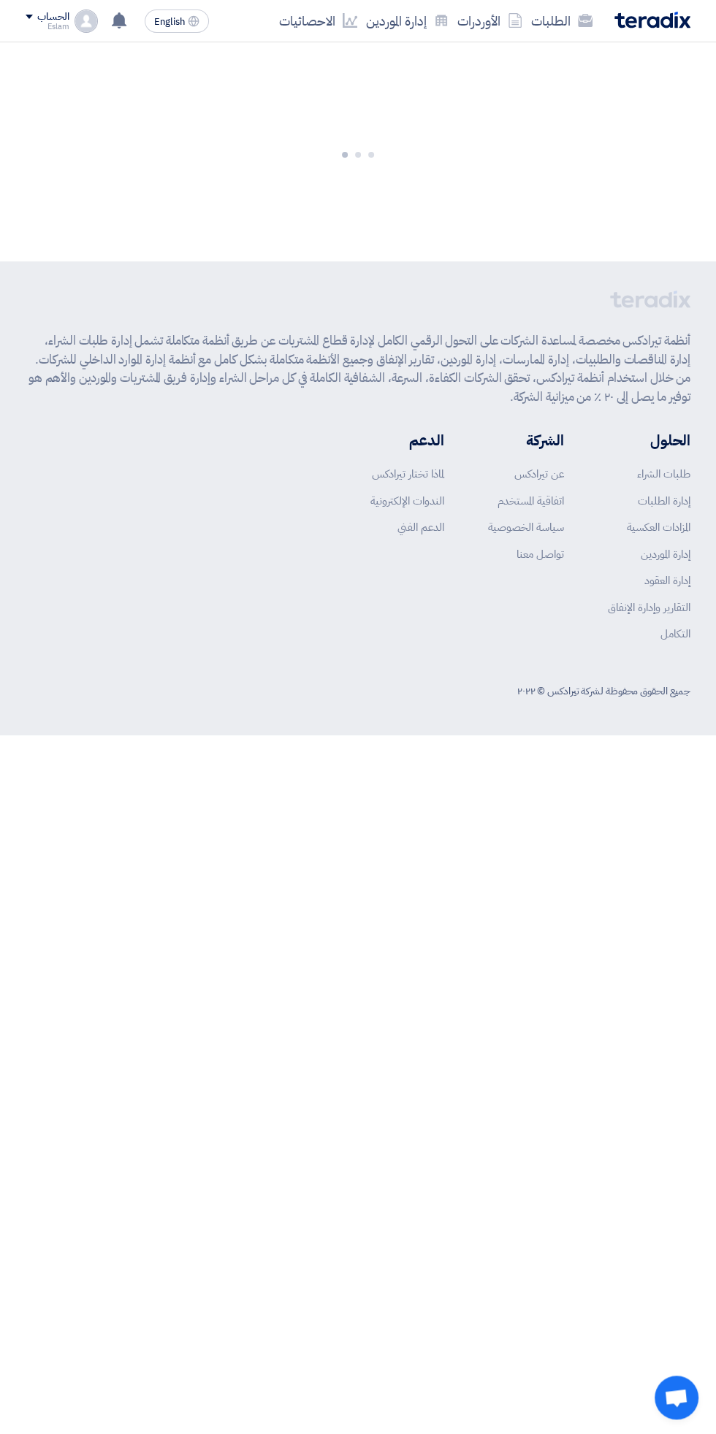
scroll to position [0, -10]
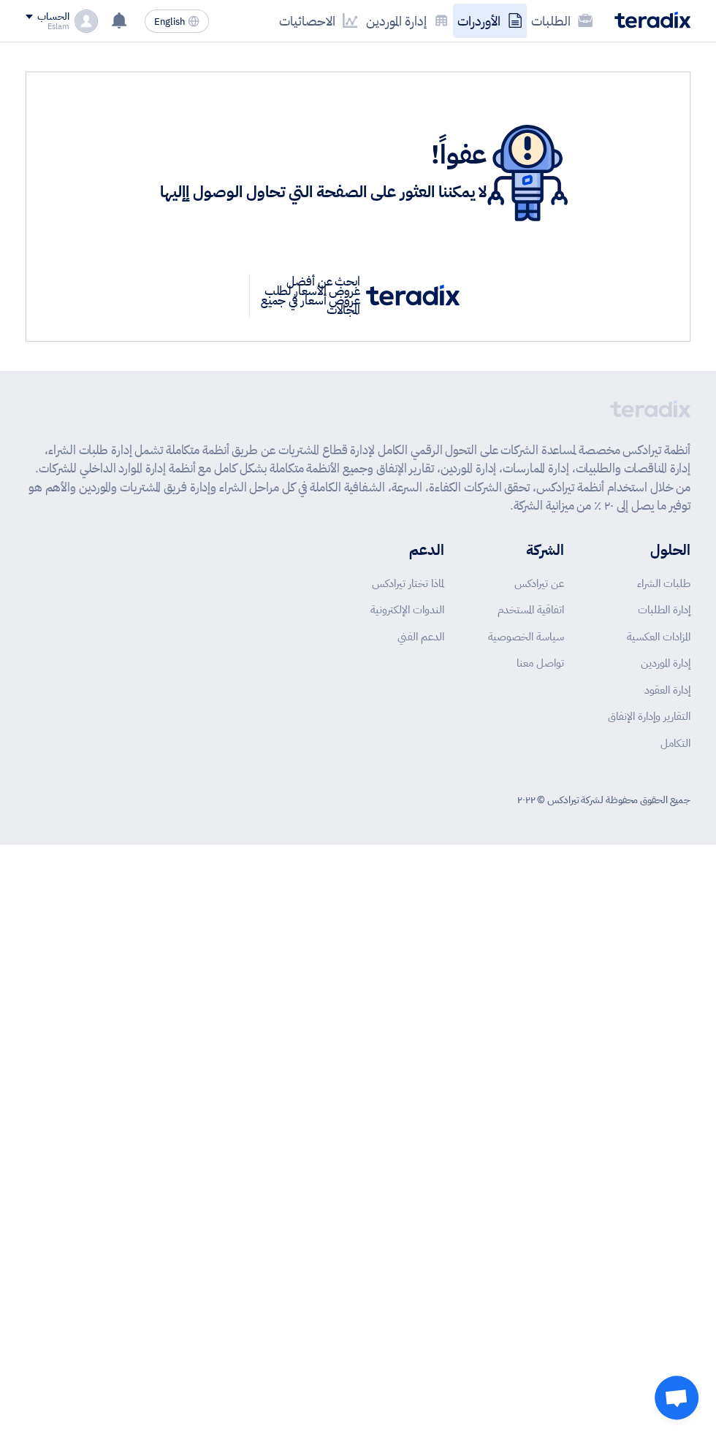
click at [510, 32] on link "الأوردرات" at bounding box center [490, 21] width 74 height 34
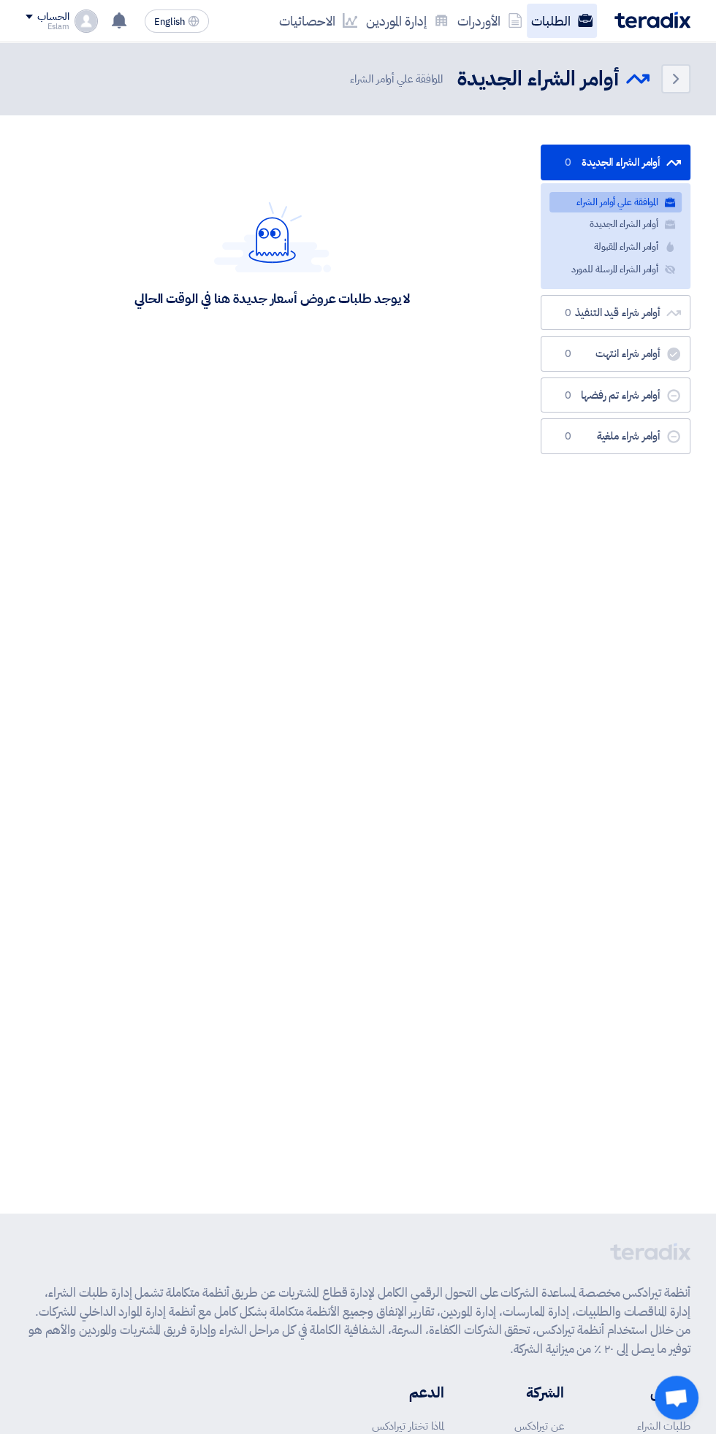
click at [554, 35] on link "الطلبات" at bounding box center [562, 21] width 70 height 34
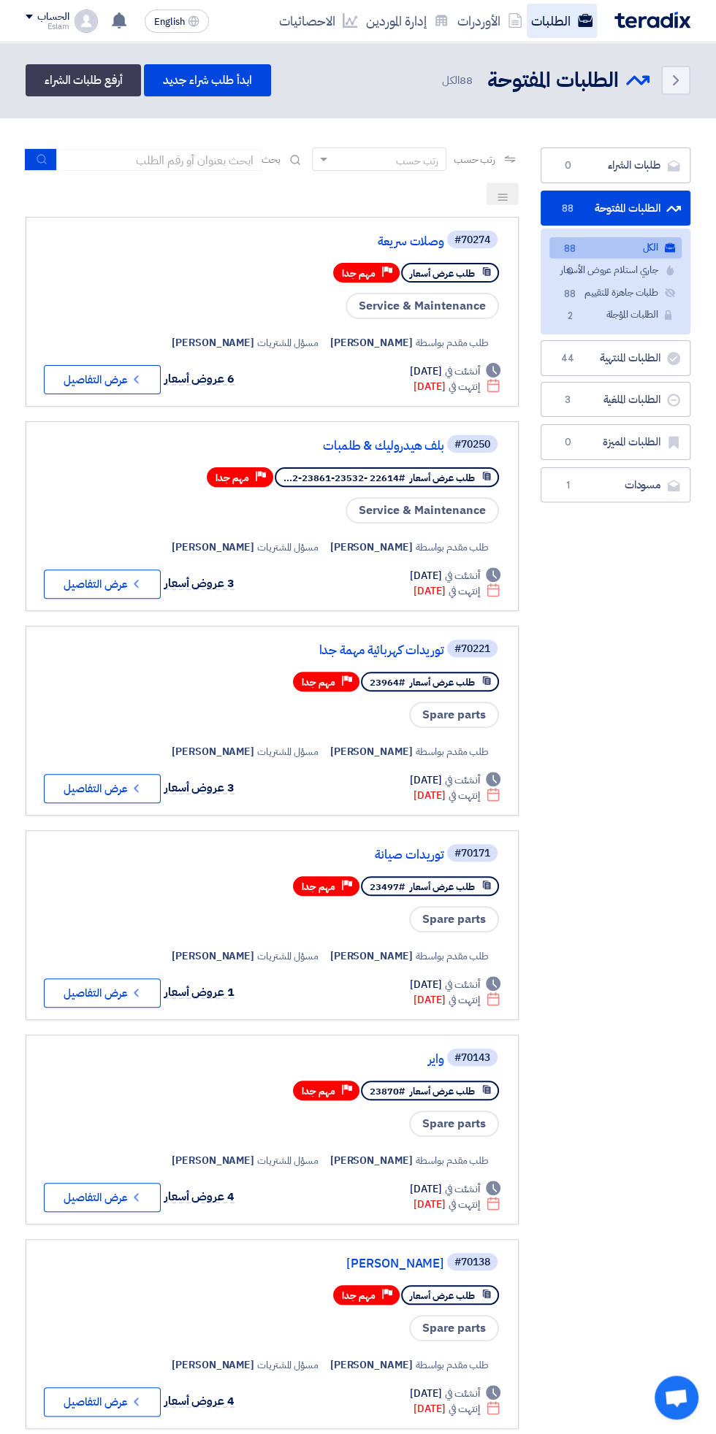
scroll to position [0, -3]
